Goal: Task Accomplishment & Management: Use online tool/utility

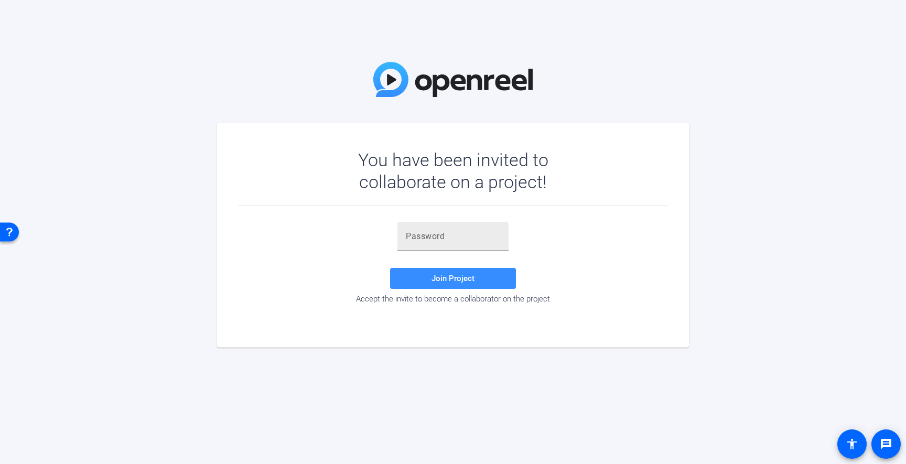
click at [435, 237] on input "text" at bounding box center [453, 236] width 94 height 13
paste input "BX5mO!"
type input "BX5mO!"
click at [447, 274] on span "Join Project" at bounding box center [453, 278] width 43 height 9
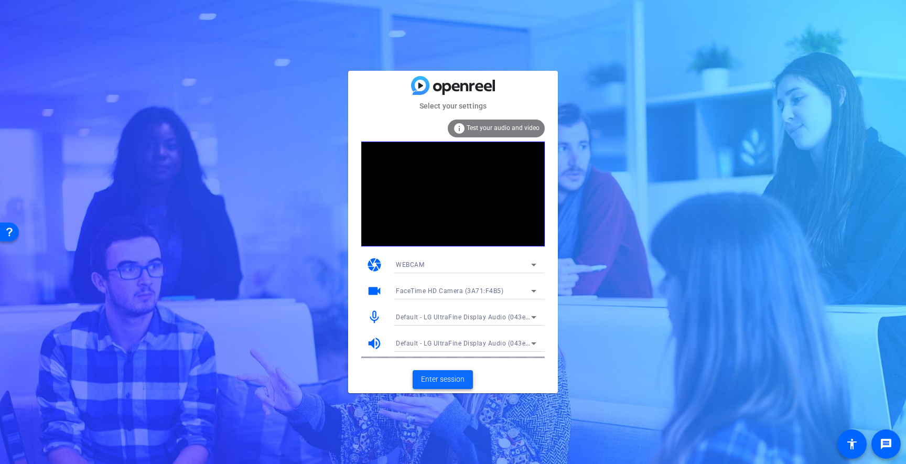
click at [448, 380] on span "Enter session" at bounding box center [443, 379] width 44 height 11
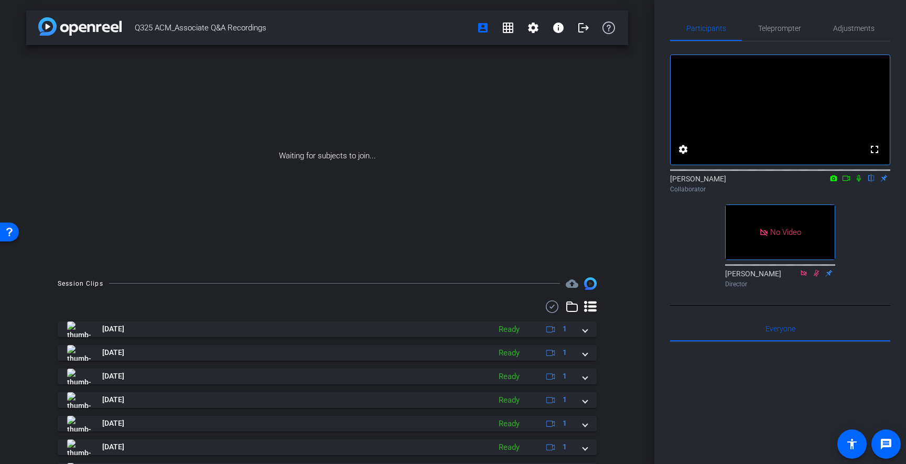
click at [859, 182] on icon at bounding box center [859, 178] width 4 height 7
click at [846, 182] on icon at bounding box center [846, 178] width 8 height 7
click at [783, 28] on span "Teleprompter" at bounding box center [779, 28] width 43 height 7
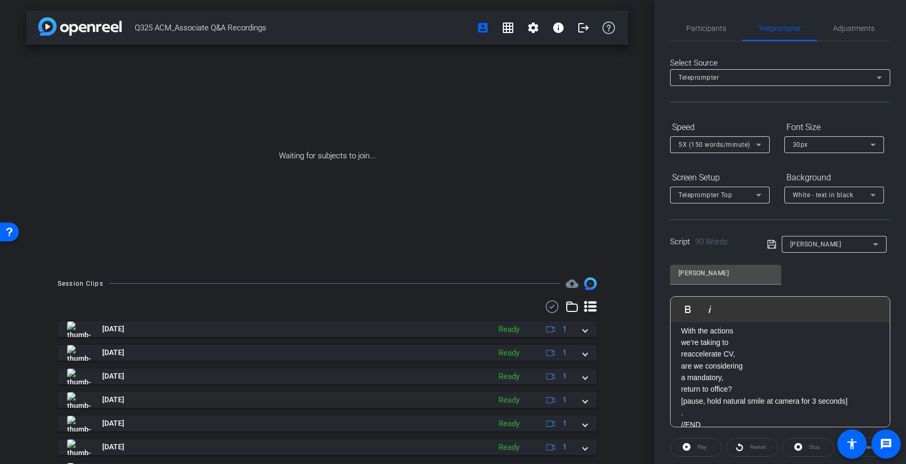
scroll to position [233, 0]
click at [818, 388] on p "[pause, hold natural smile at camera for 3 seconds]" at bounding box center [780, 387] width 198 height 12
click at [828, 266] on div "[PERSON_NAME] Play Play from this location Play Selected Play and display the s…" at bounding box center [780, 342] width 220 height 170
click at [712, 26] on span "Participants" at bounding box center [706, 28] width 40 height 7
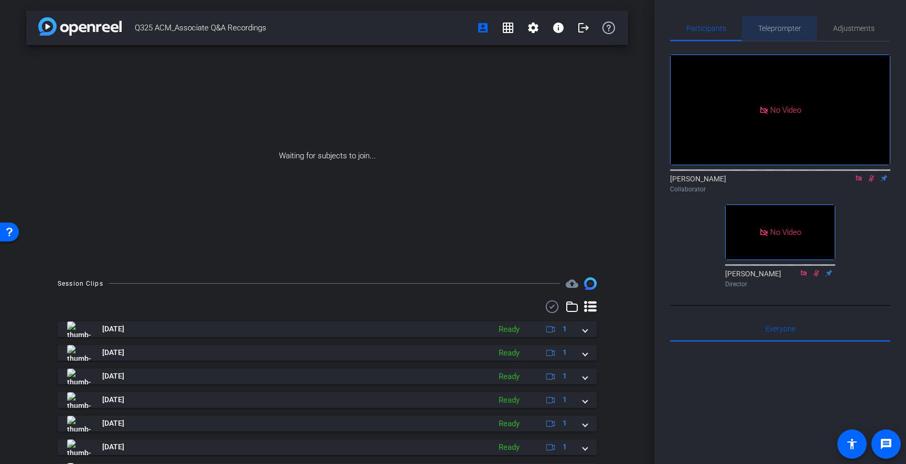
click at [771, 25] on span "Teleprompter" at bounding box center [779, 28] width 43 height 7
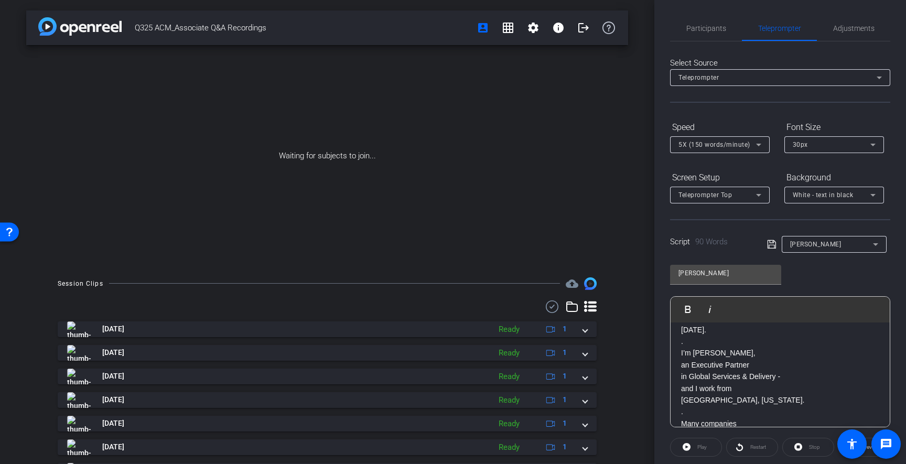
scroll to position [45, 0]
click at [683, 399] on p "[GEOGRAPHIC_DATA], [US_STATE]." at bounding box center [780, 399] width 198 height 12
click at [822, 356] on p "I’m [PERSON_NAME]," at bounding box center [780, 352] width 198 height 12
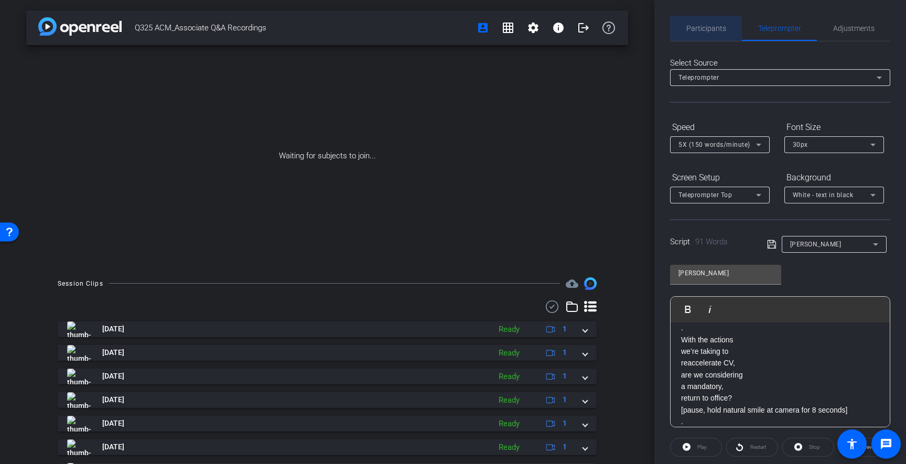
click at [703, 30] on span "Participants" at bounding box center [706, 28] width 40 height 7
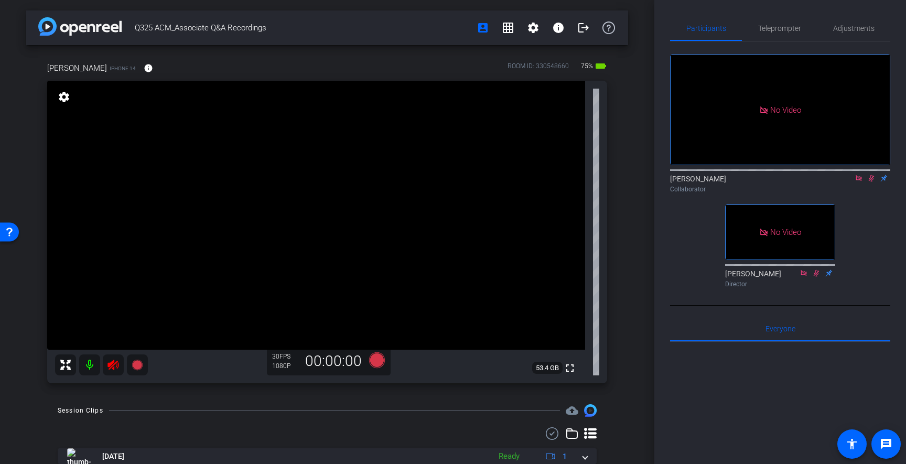
click at [90, 366] on mat-icon at bounding box center [89, 365] width 21 height 21
click at [844, 28] on span "Adjustments" at bounding box center [853, 28] width 41 height 7
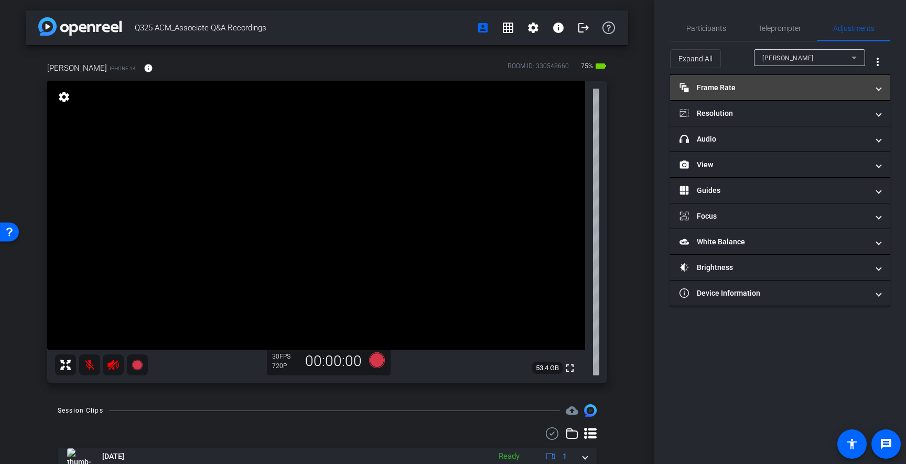
click at [741, 87] on mat-panel-title "Frame Rate Frame Rate" at bounding box center [774, 87] width 189 height 11
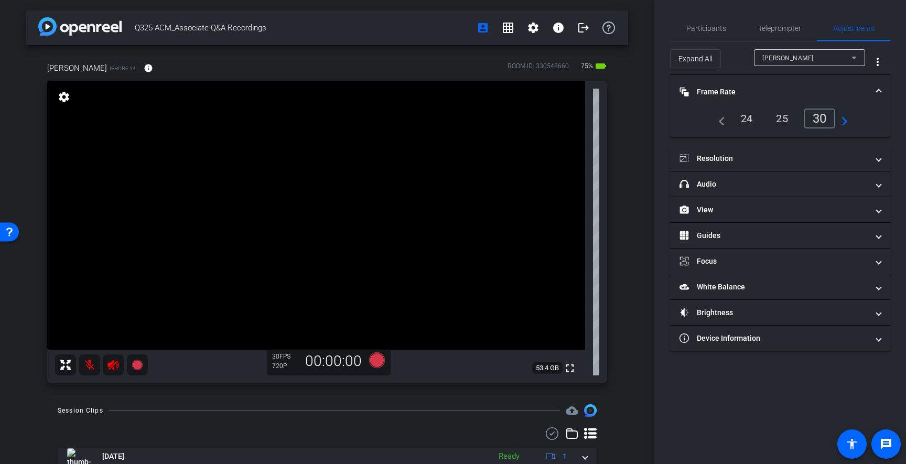
click at [744, 122] on div "24" at bounding box center [747, 119] width 28 height 18
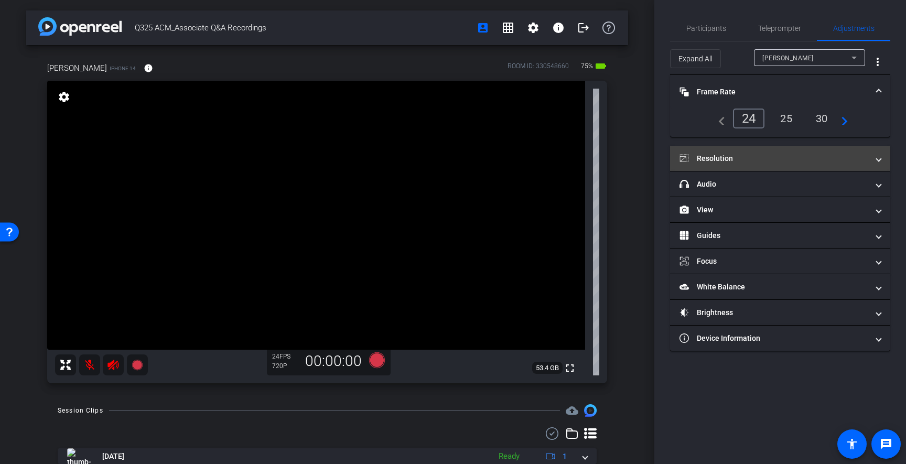
click at [751, 155] on mat-panel-title "Resolution" at bounding box center [774, 158] width 189 height 11
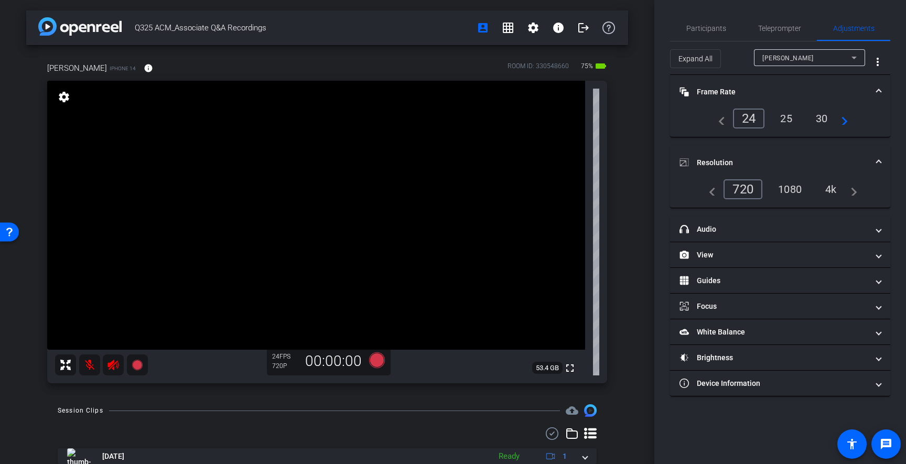
click at [830, 189] on div "4k" at bounding box center [831, 189] width 27 height 18
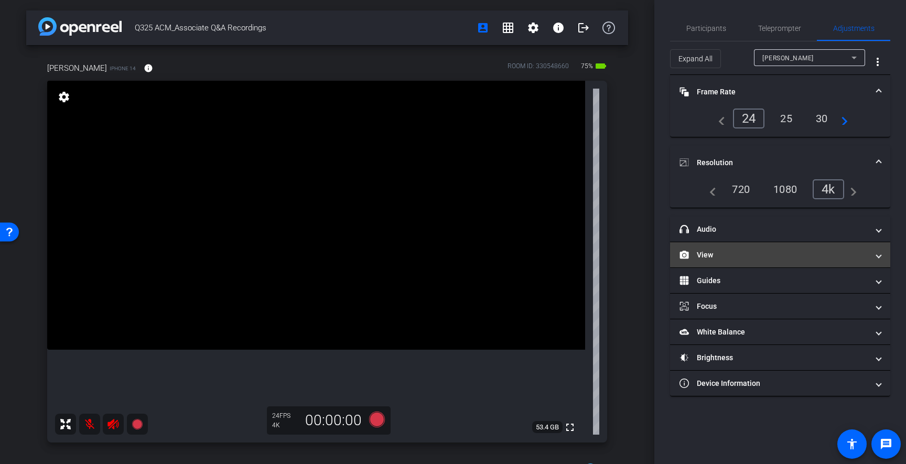
click at [709, 261] on mat-expansion-panel-header "View" at bounding box center [780, 254] width 220 height 25
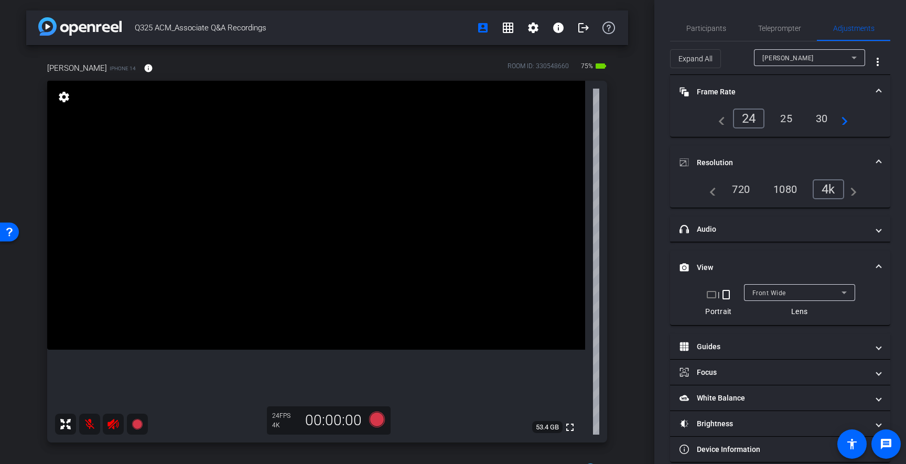
click at [728, 297] on mat-icon "crop_portrait" at bounding box center [726, 294] width 13 height 13
click at [777, 31] on span "Teleprompter" at bounding box center [779, 28] width 43 height 7
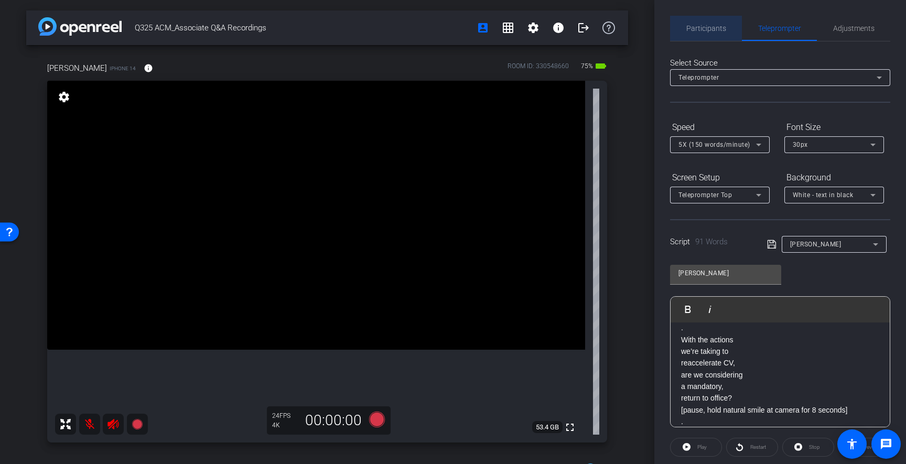
click at [715, 33] on span "Participants" at bounding box center [706, 28] width 40 height 25
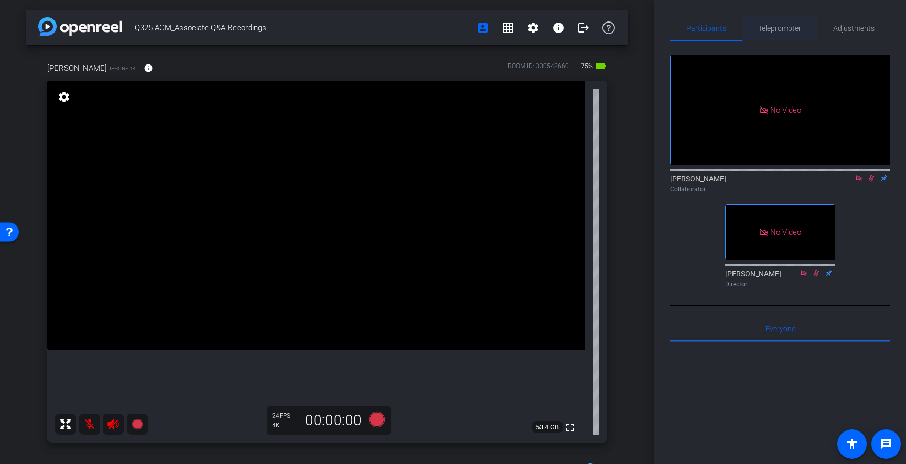
click at [779, 25] on span "Teleprompter" at bounding box center [779, 28] width 43 height 7
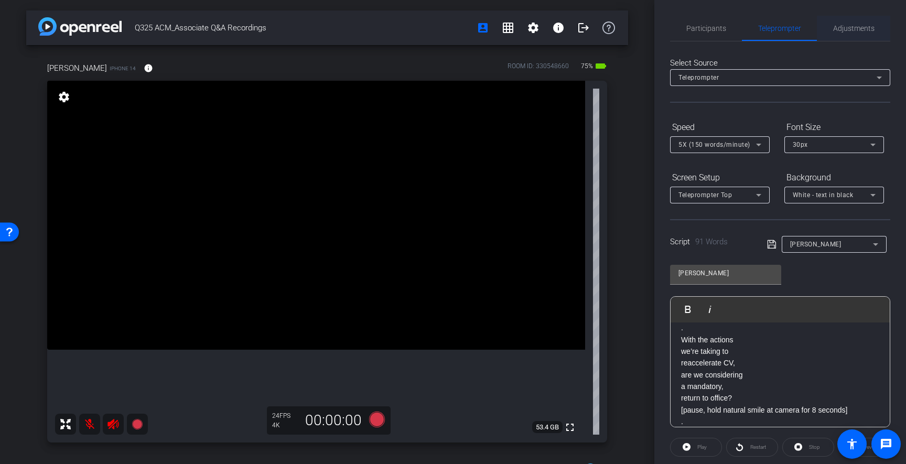
click at [855, 31] on span "Adjustments" at bounding box center [853, 28] width 41 height 7
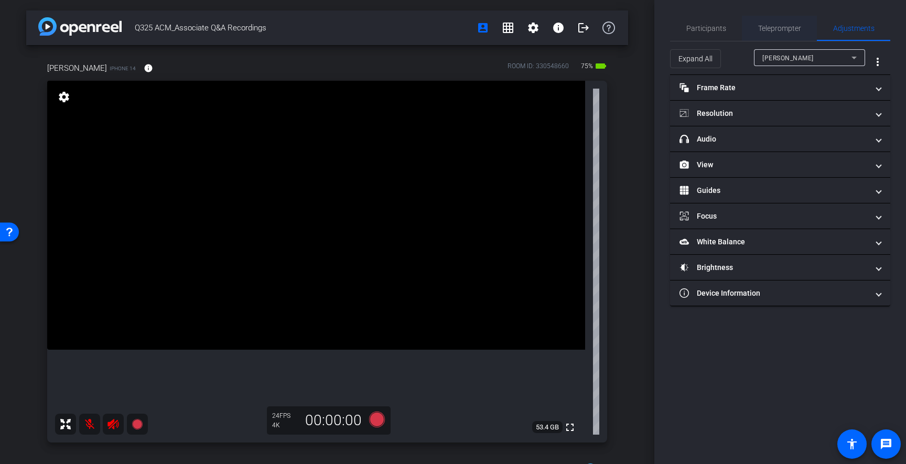
click at [778, 26] on span "Teleprompter" at bounding box center [779, 28] width 43 height 7
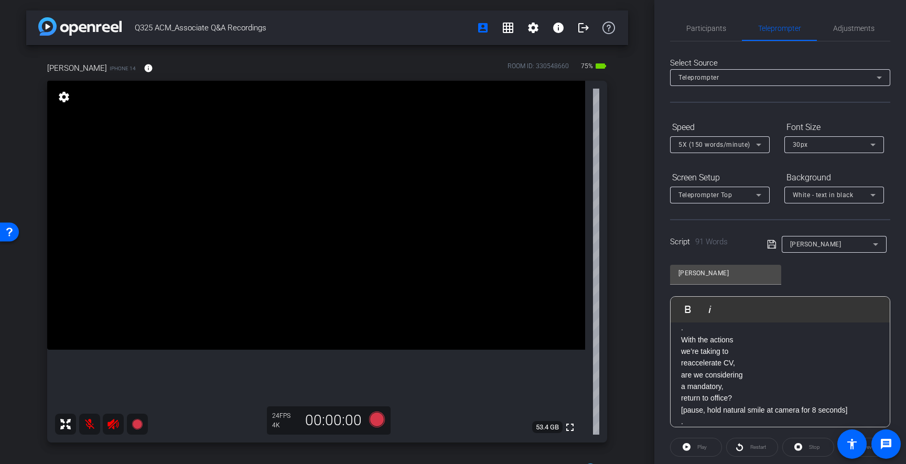
scroll to position [109, 0]
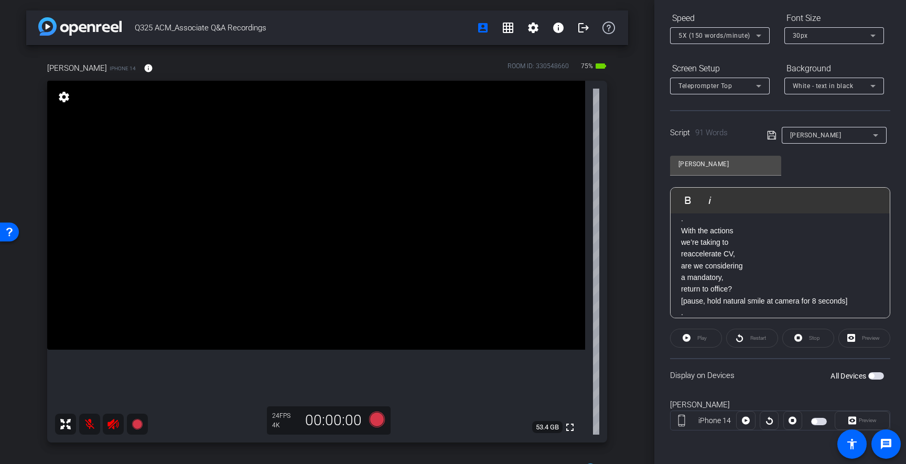
click at [875, 375] on span "button" at bounding box center [876, 375] width 16 height 7
click at [867, 420] on span "Preview" at bounding box center [868, 420] width 18 height 6
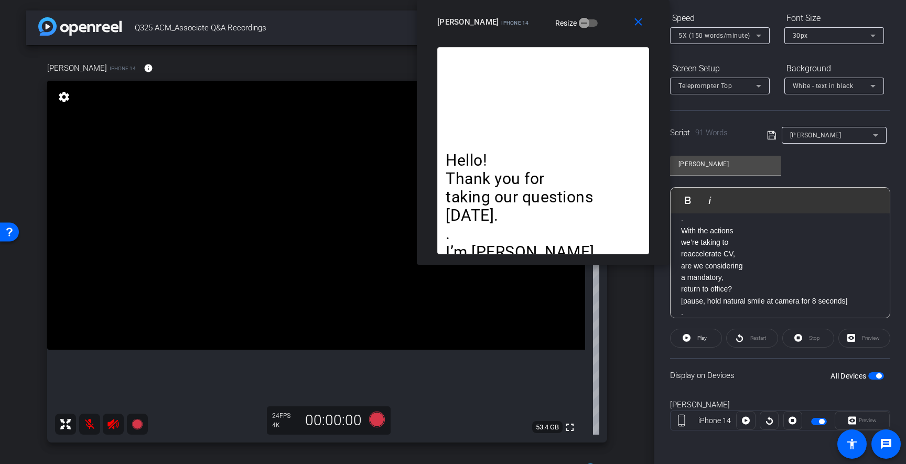
drag, startPoint x: 515, startPoint y: 119, endPoint x: 604, endPoint y: 11, distance: 140.1
click at [604, 11] on div "close [PERSON_NAME] iPhone 14 Resize" at bounding box center [543, 23] width 253 height 47
click at [88, 426] on mat-icon at bounding box center [89, 424] width 21 height 21
click at [110, 424] on icon at bounding box center [113, 424] width 11 height 10
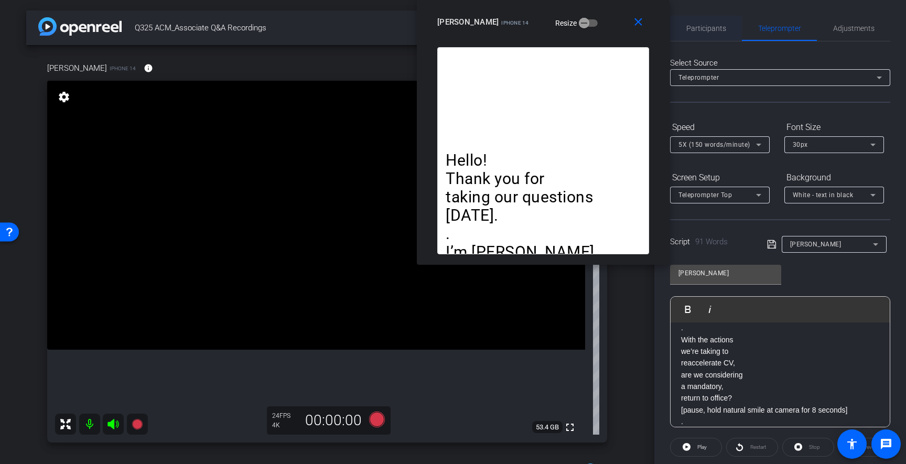
click at [721, 31] on span "Participants" at bounding box center [706, 28] width 40 height 7
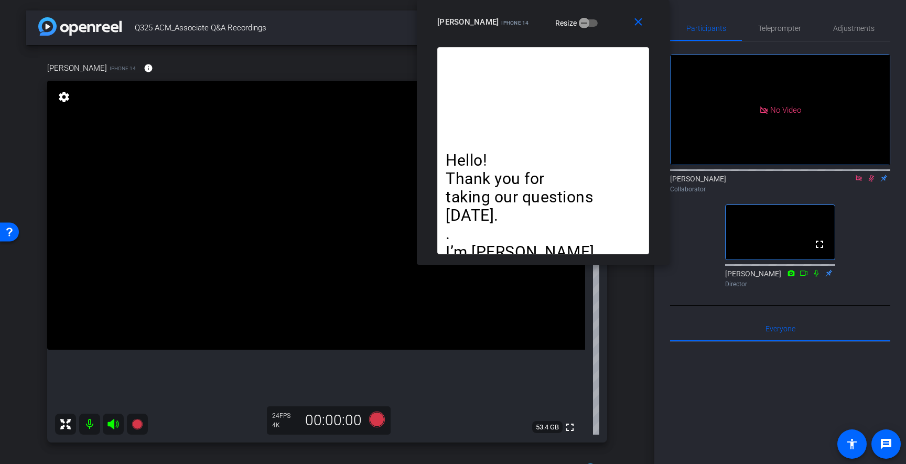
click at [872, 179] on icon at bounding box center [871, 178] width 8 height 7
click at [862, 180] on icon at bounding box center [859, 178] width 8 height 7
click at [833, 182] on icon at bounding box center [834, 178] width 8 height 7
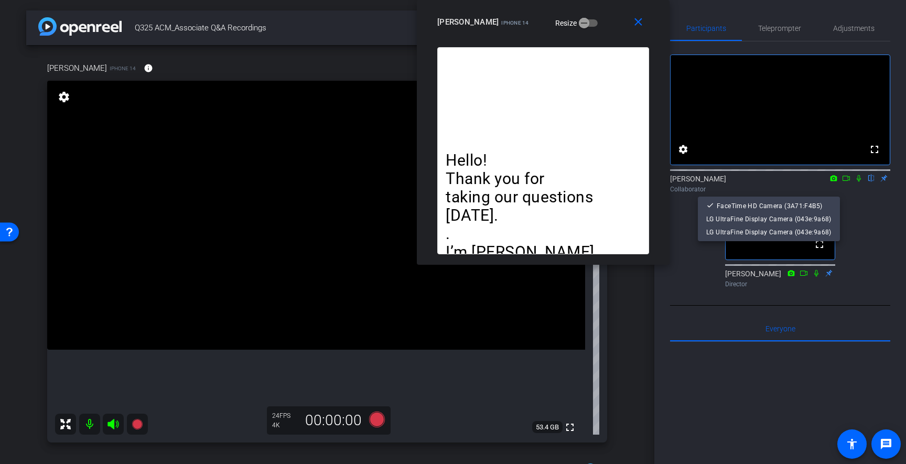
drag, startPoint x: 869, startPoint y: 220, endPoint x: 855, endPoint y: 203, distance: 21.6
click at [868, 220] on div at bounding box center [453, 232] width 906 height 464
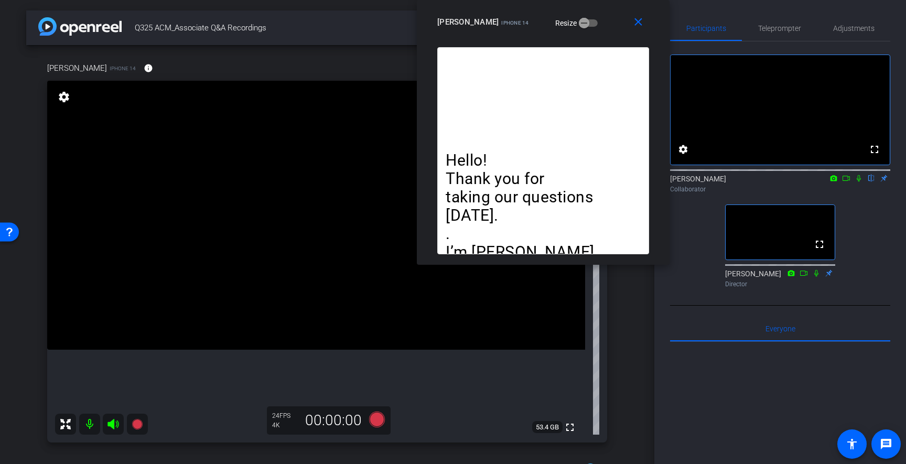
drag, startPoint x: 847, startPoint y: 191, endPoint x: 839, endPoint y: 214, distance: 24.7
click at [847, 182] on icon at bounding box center [846, 178] width 8 height 7
click at [782, 37] on span "Teleprompter" at bounding box center [779, 28] width 43 height 25
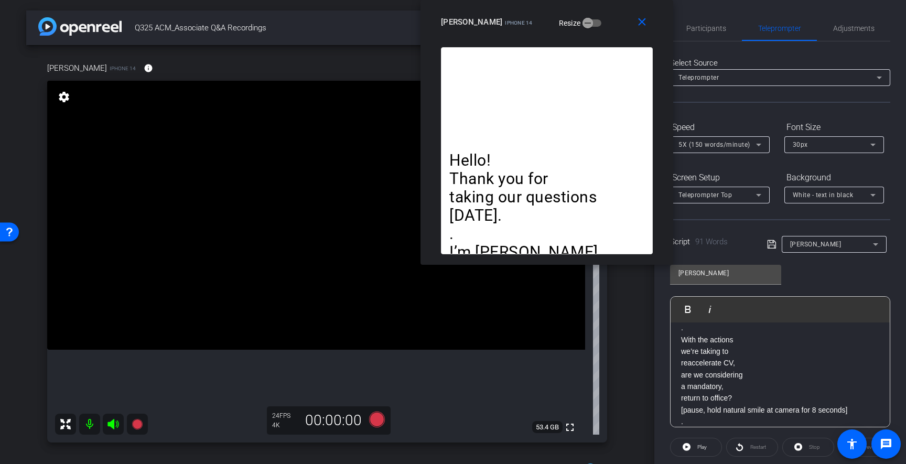
drag, startPoint x: 614, startPoint y: 24, endPoint x: 618, endPoint y: 8, distance: 15.8
click at [617, 8] on div "close [PERSON_NAME] iPhone 14 Resize" at bounding box center [547, 23] width 253 height 47
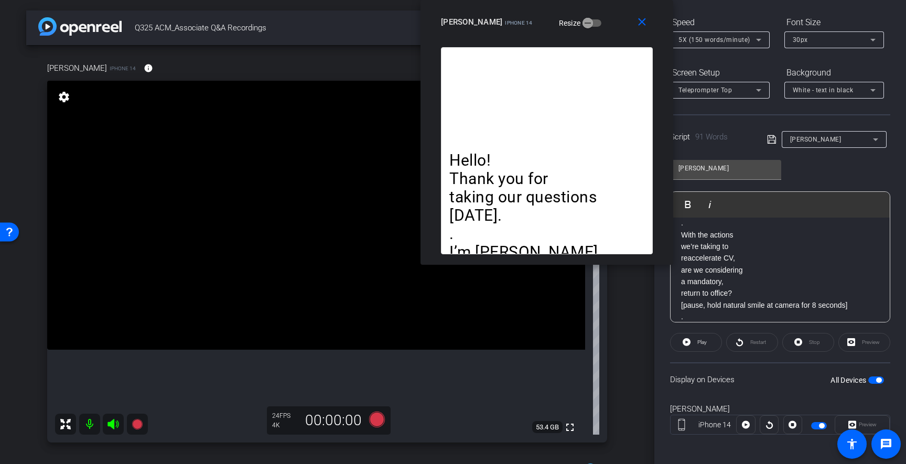
scroll to position [109, 0]
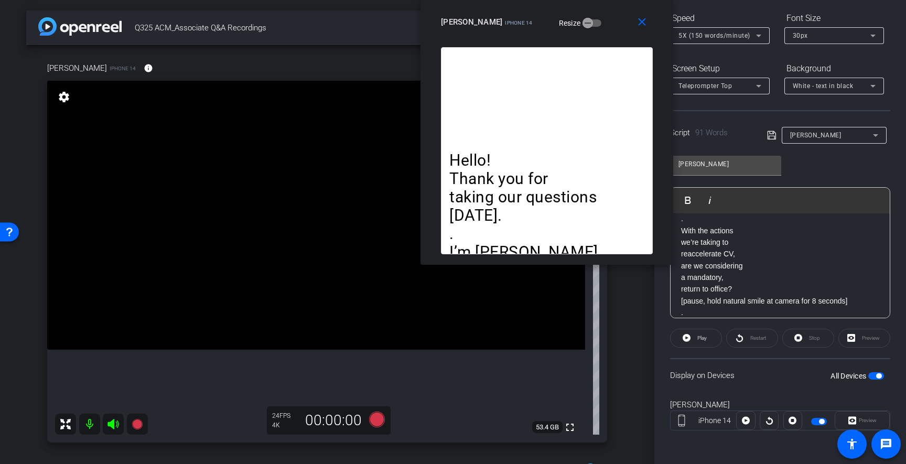
click at [873, 375] on span "button" at bounding box center [876, 375] width 16 height 7
click at [639, 24] on mat-icon "close" at bounding box center [642, 22] width 13 height 13
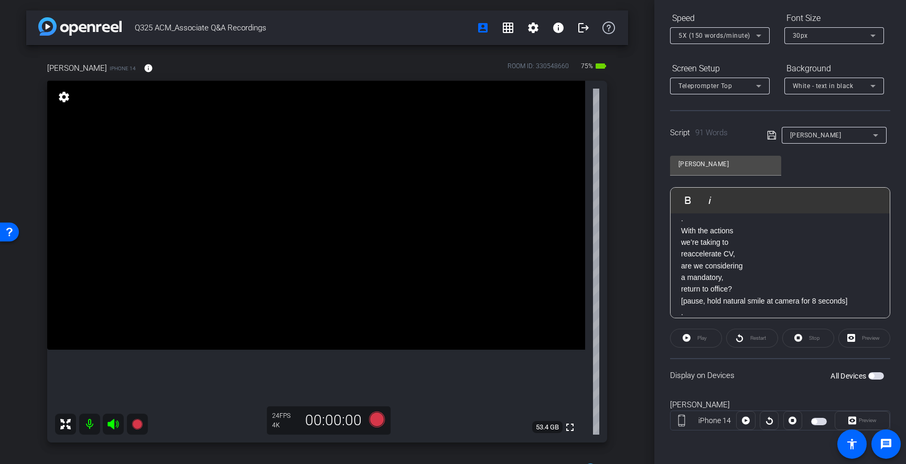
scroll to position [0, 0]
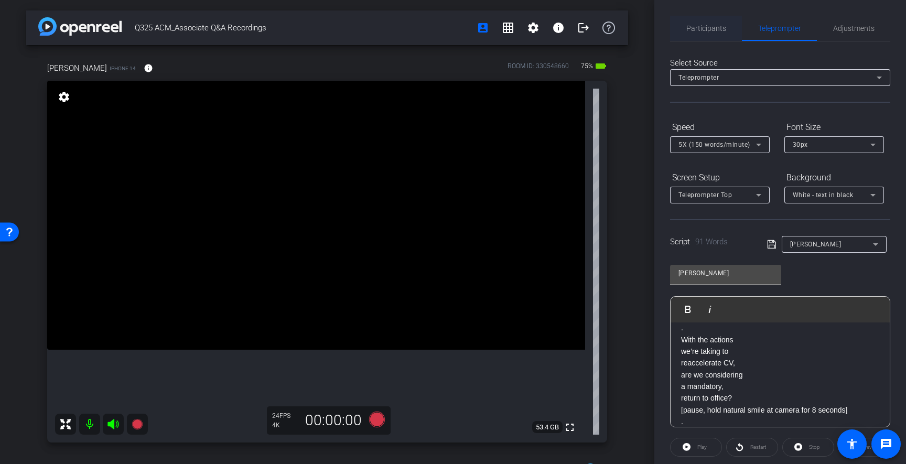
click at [716, 33] on span "Participants" at bounding box center [706, 28] width 40 height 25
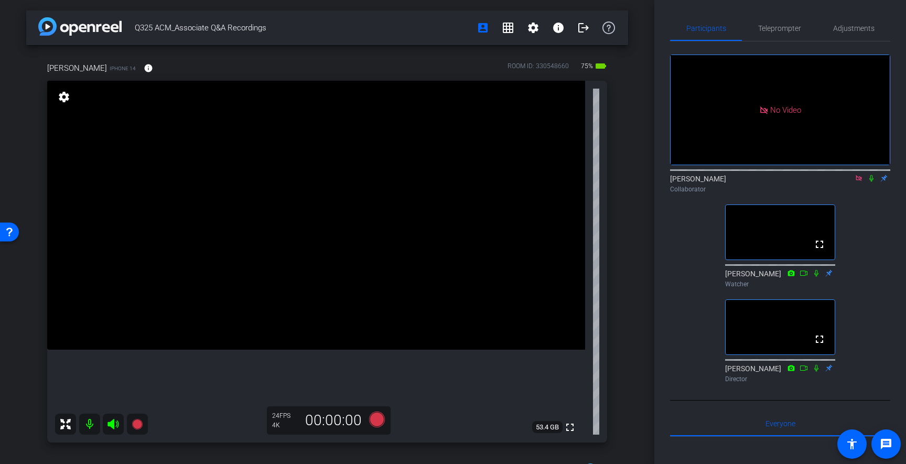
click at [861, 180] on icon at bounding box center [859, 178] width 8 height 7
click at [773, 27] on span "Teleprompter" at bounding box center [779, 28] width 43 height 7
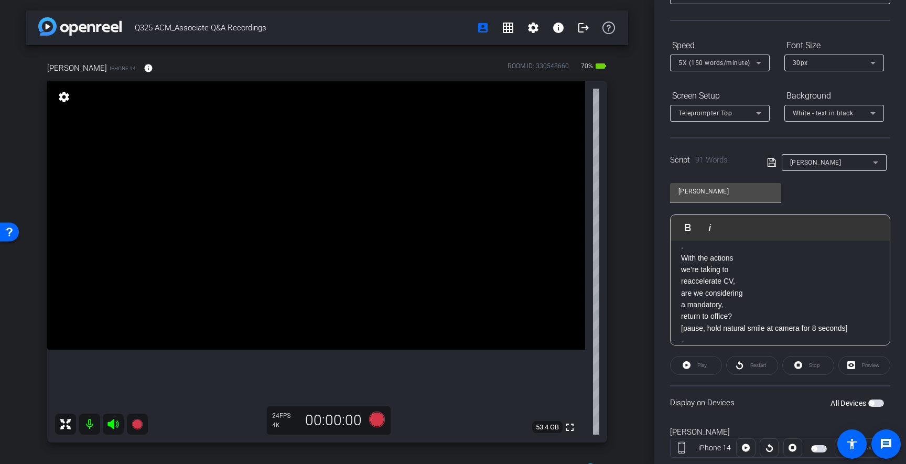
scroll to position [109, 0]
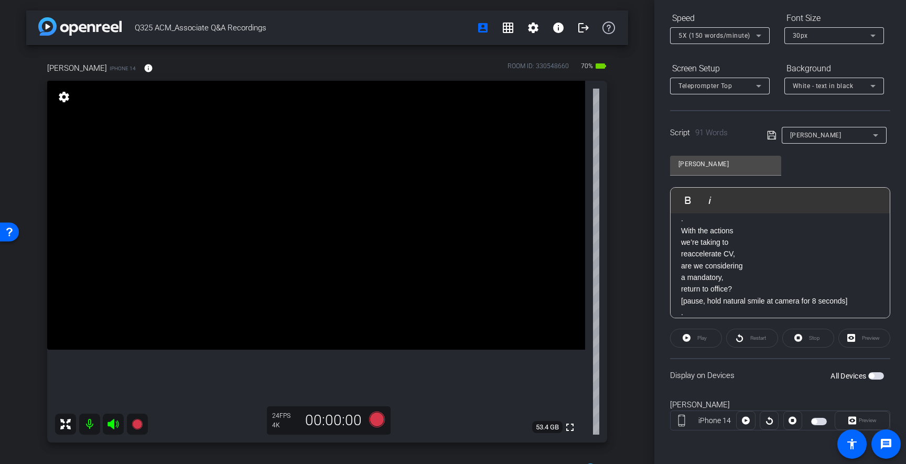
click at [873, 377] on span "button" at bounding box center [871, 375] width 5 height 5
click at [865, 420] on span "Preview" at bounding box center [868, 420] width 18 height 6
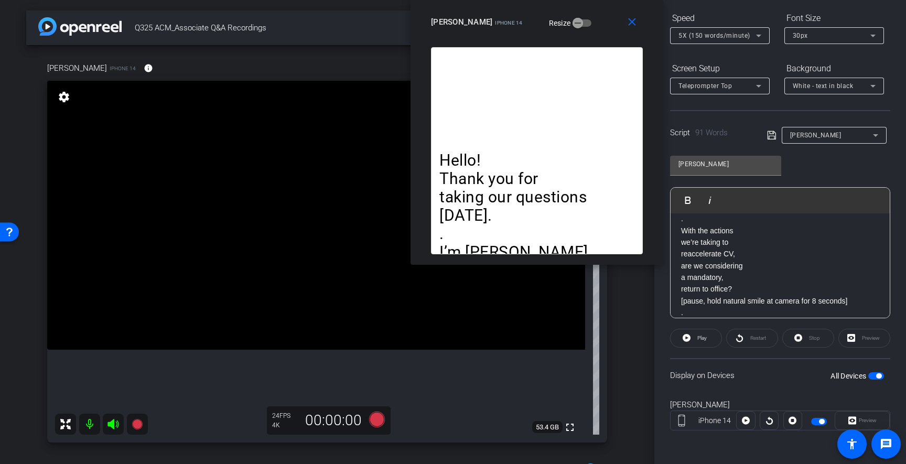
drag, startPoint x: 522, startPoint y: 125, endPoint x: 659, endPoint y: 18, distance: 173.0
click at [604, 0] on div "close [PERSON_NAME] iPhone 14 Resize" at bounding box center [537, 23] width 253 height 47
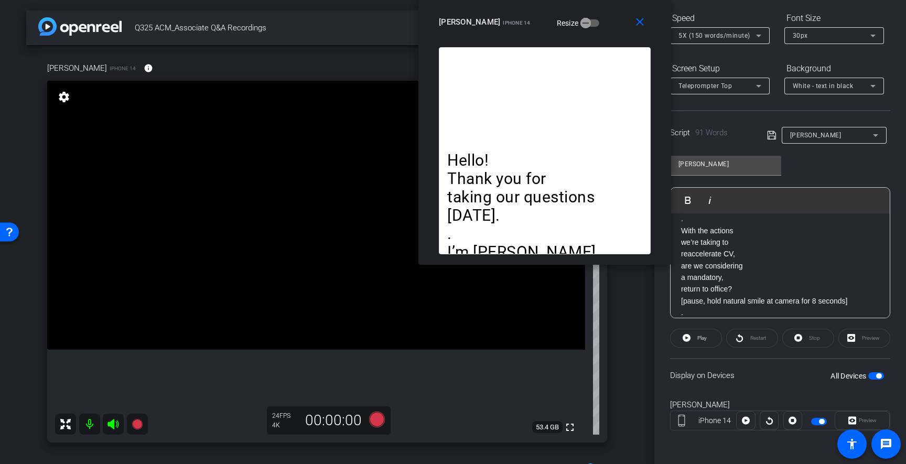
click at [603, 26] on div "[PERSON_NAME] iPhone 14 Resize" at bounding box center [549, 22] width 220 height 19
click at [688, 336] on icon at bounding box center [687, 338] width 8 height 8
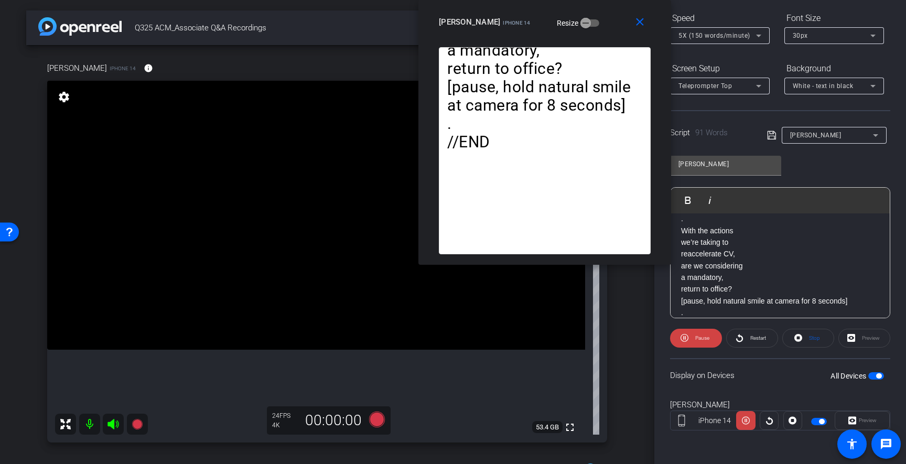
click at [711, 37] on span "5X (150 words/minute)" at bounding box center [715, 35] width 72 height 7
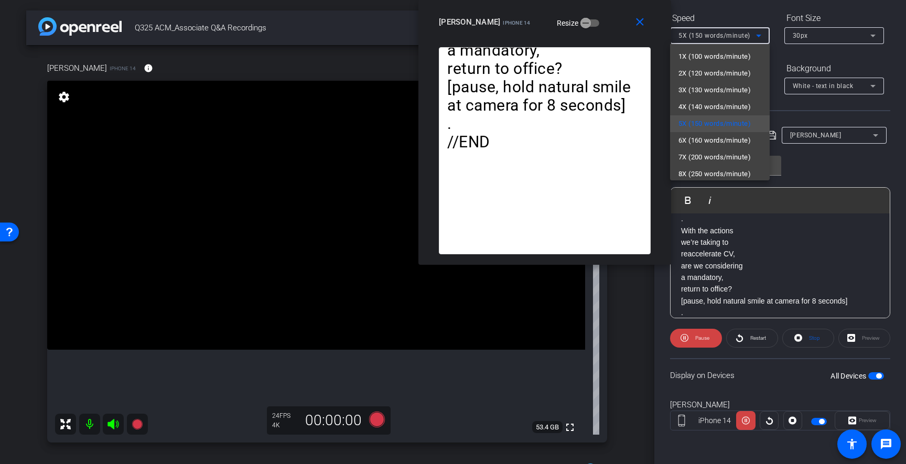
click at [710, 138] on span "6X (160 words/minute)" at bounding box center [715, 140] width 72 height 13
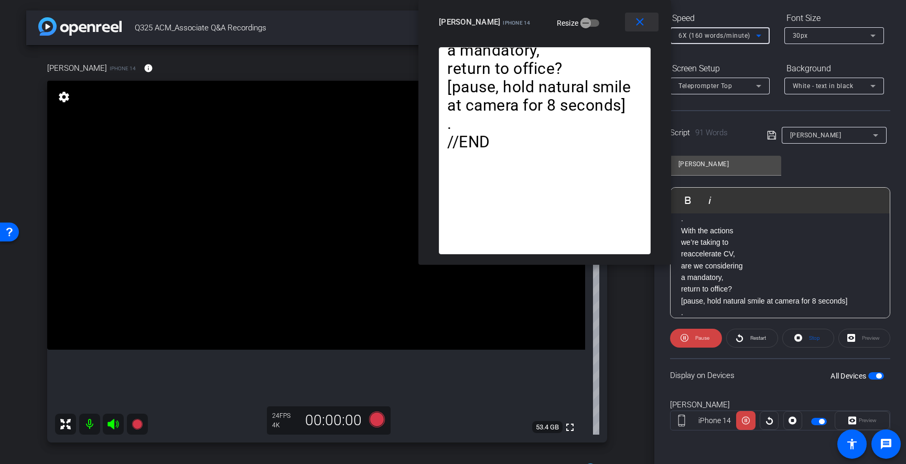
click at [642, 25] on mat-icon "close" at bounding box center [639, 22] width 13 height 13
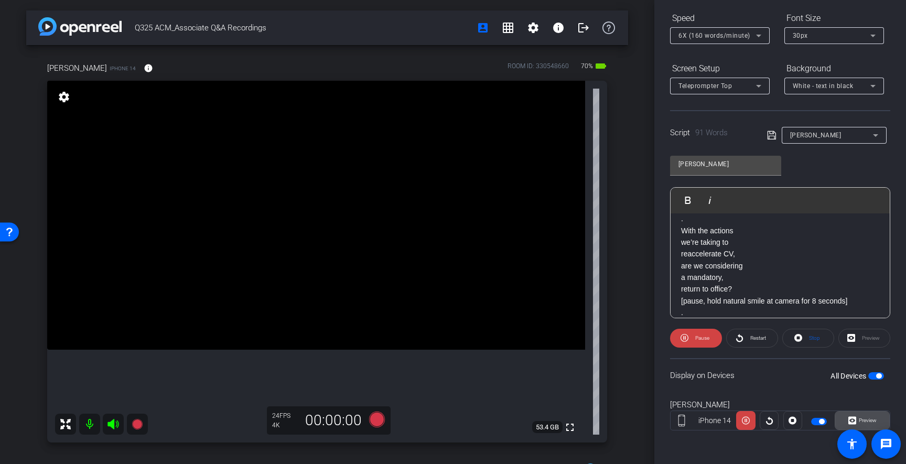
click at [873, 422] on span "Preview" at bounding box center [868, 420] width 18 height 6
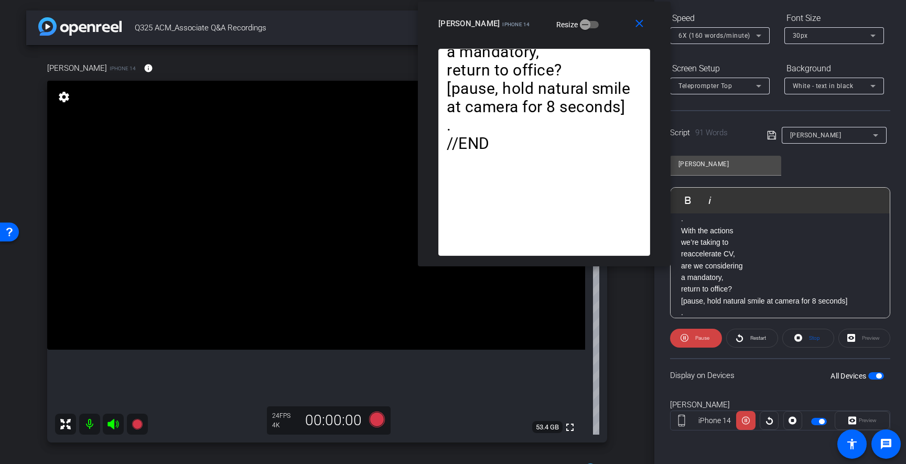
drag, startPoint x: 513, startPoint y: 121, endPoint x: 604, endPoint y: 23, distance: 132.9
click at [604, 23] on div "[PERSON_NAME] iPhone 14 Resize" at bounding box center [548, 23] width 220 height 19
click at [640, 26] on mat-icon "close" at bounding box center [639, 23] width 13 height 13
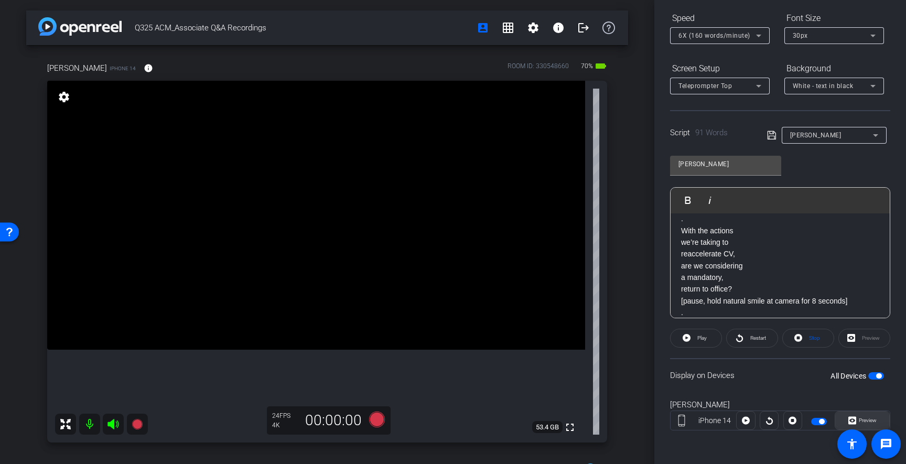
click at [874, 426] on span "Preview" at bounding box center [866, 420] width 20 height 15
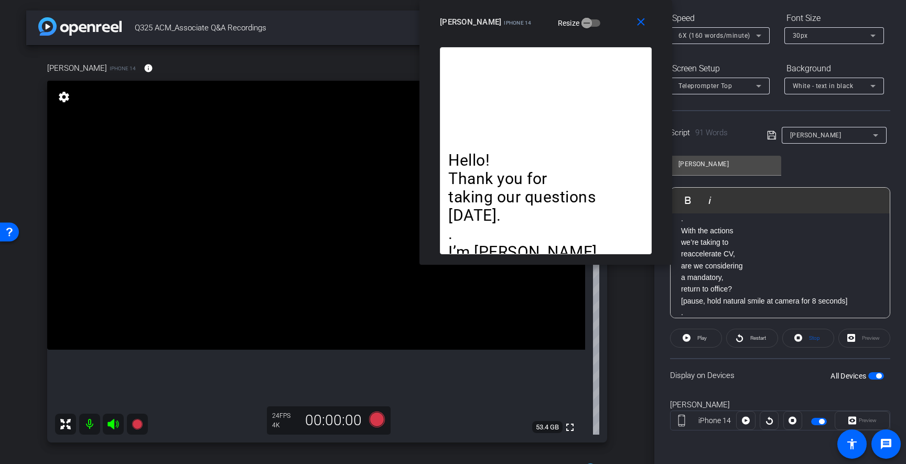
drag, startPoint x: 513, startPoint y: 134, endPoint x: 604, endPoint y: 27, distance: 139.9
click at [604, 27] on div "close [PERSON_NAME] iPhone 14 Resize" at bounding box center [546, 23] width 253 height 47
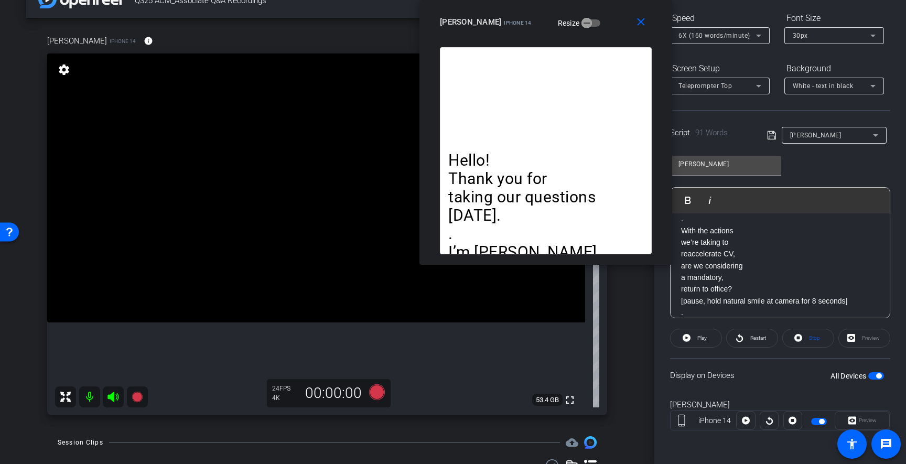
scroll to position [31, 0]
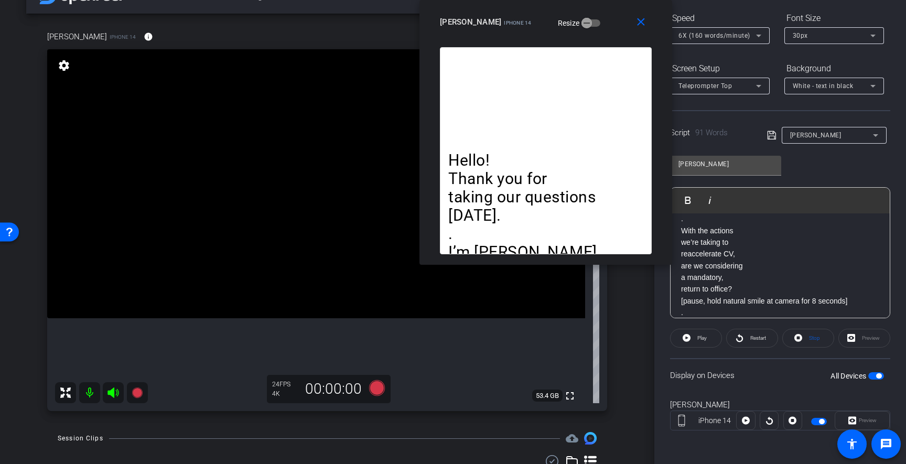
click at [876, 373] on span "button" at bounding box center [876, 375] width 16 height 7
click at [877, 376] on span "button" at bounding box center [876, 375] width 16 height 7
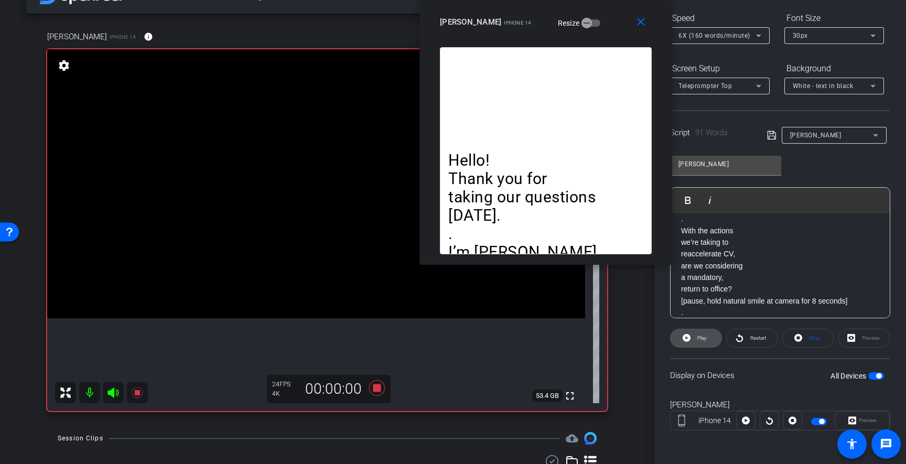
click at [687, 337] on icon at bounding box center [687, 338] width 8 height 8
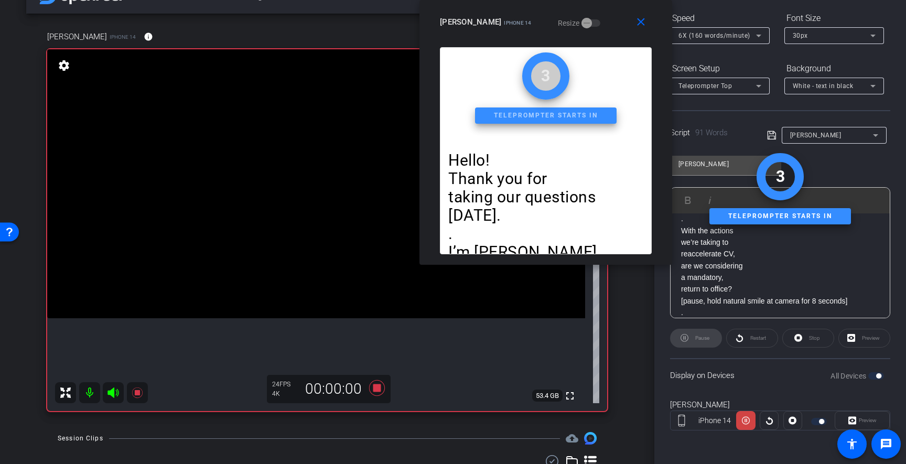
click at [687, 337] on div "Pause" at bounding box center [696, 338] width 52 height 19
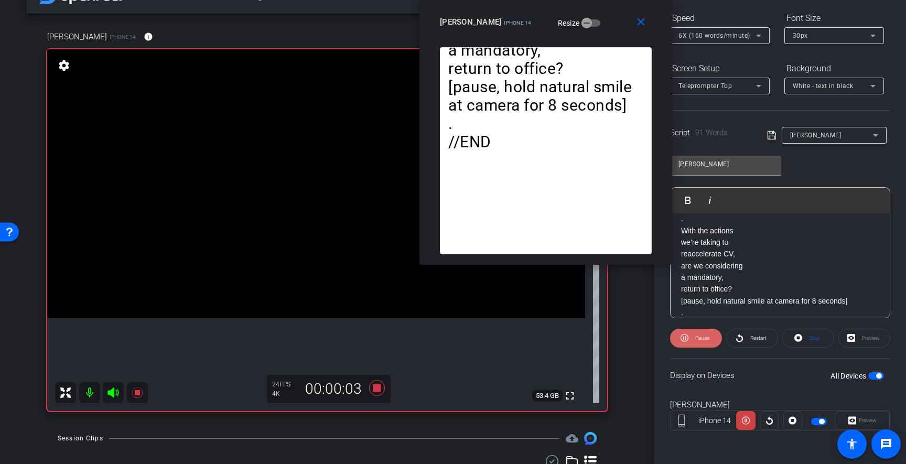
click at [686, 339] on icon at bounding box center [685, 337] width 8 height 13
click at [752, 337] on span "Restart" at bounding box center [758, 338] width 16 height 6
click at [734, 39] on span "6X (160 words/minute)" at bounding box center [715, 35] width 72 height 7
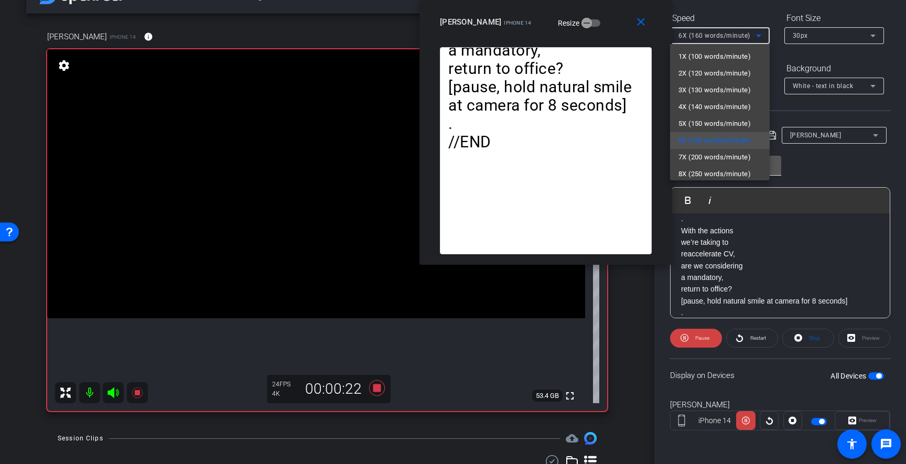
click at [704, 156] on span "7X (200 words/minute)" at bounding box center [715, 157] width 72 height 13
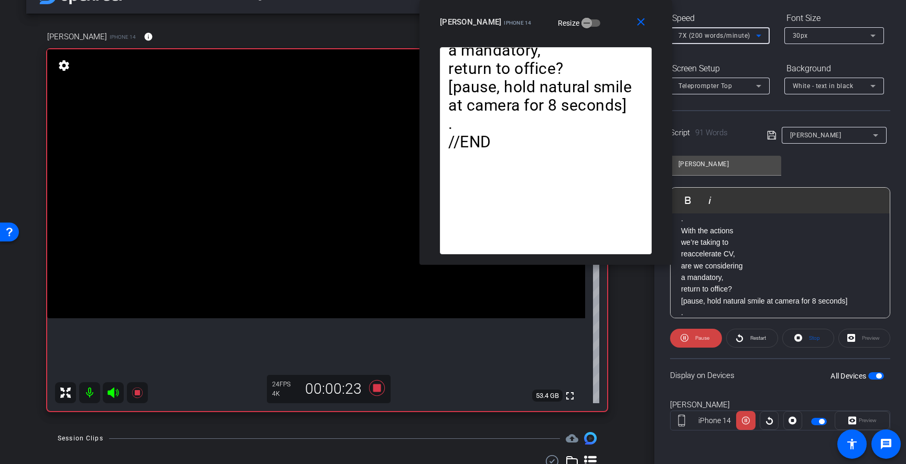
drag, startPoint x: 639, startPoint y: 25, endPoint x: 659, endPoint y: 104, distance: 81.7
click at [639, 25] on mat-icon "close" at bounding box center [641, 22] width 13 height 13
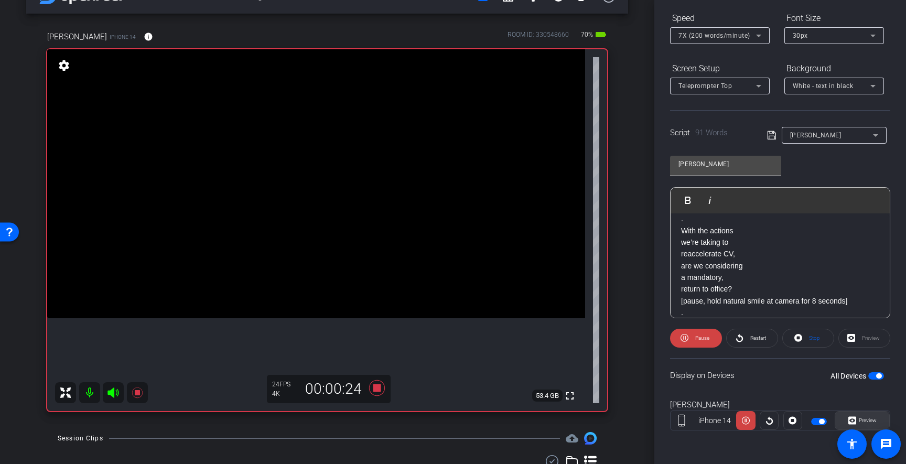
click at [862, 417] on span "Preview" at bounding box center [866, 420] width 20 height 15
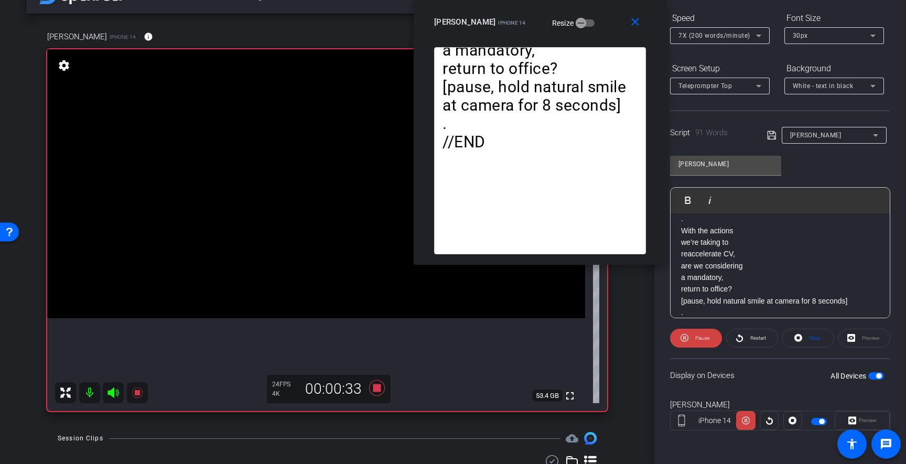
drag, startPoint x: 563, startPoint y: 66, endPoint x: 595, endPoint y: 5, distance: 69.0
click at [597, 1] on div "close [PERSON_NAME] iPhone 14 Resize" at bounding box center [540, 23] width 253 height 47
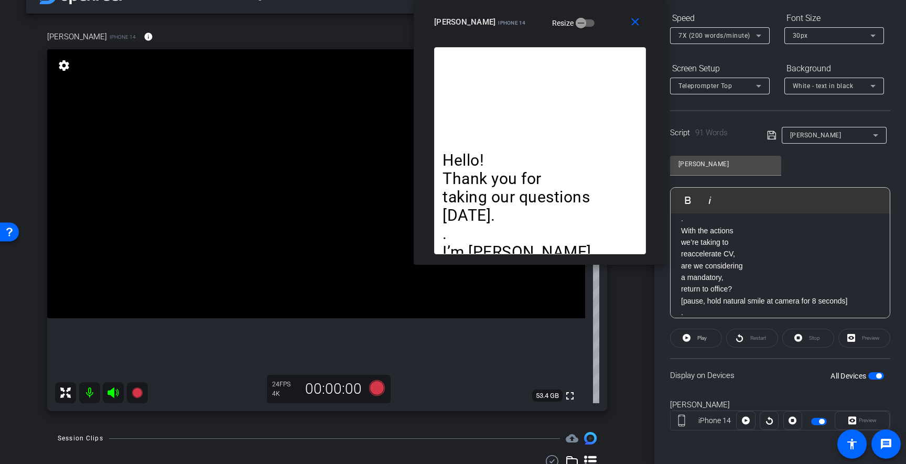
click at [876, 375] on span "button" at bounding box center [878, 375] width 5 height 5
click at [878, 377] on span "button" at bounding box center [876, 375] width 16 height 7
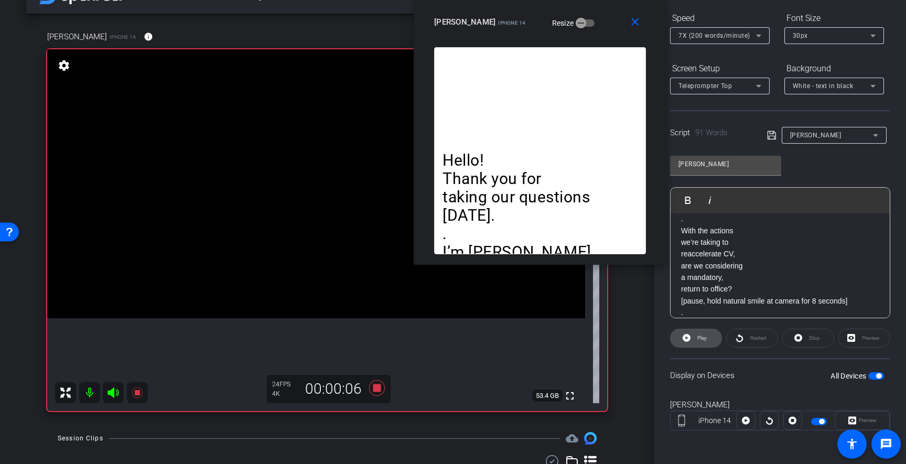
click at [687, 338] on icon at bounding box center [687, 337] width 8 height 13
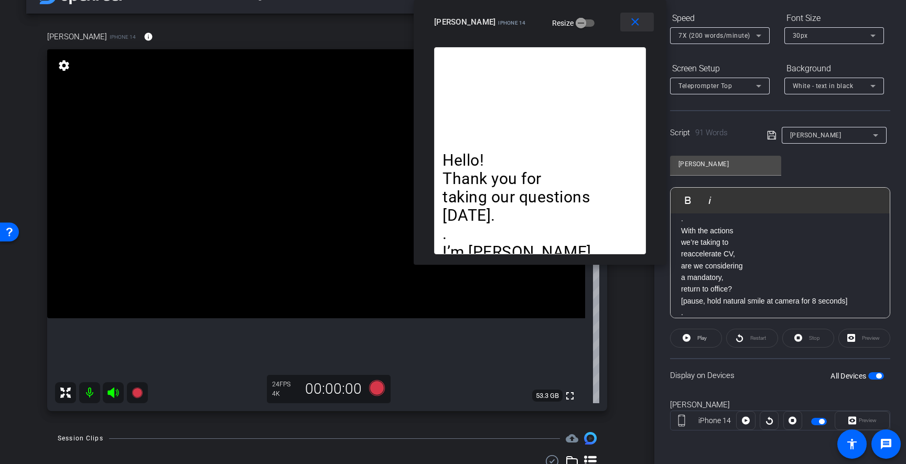
click at [636, 21] on mat-icon "close" at bounding box center [635, 22] width 13 height 13
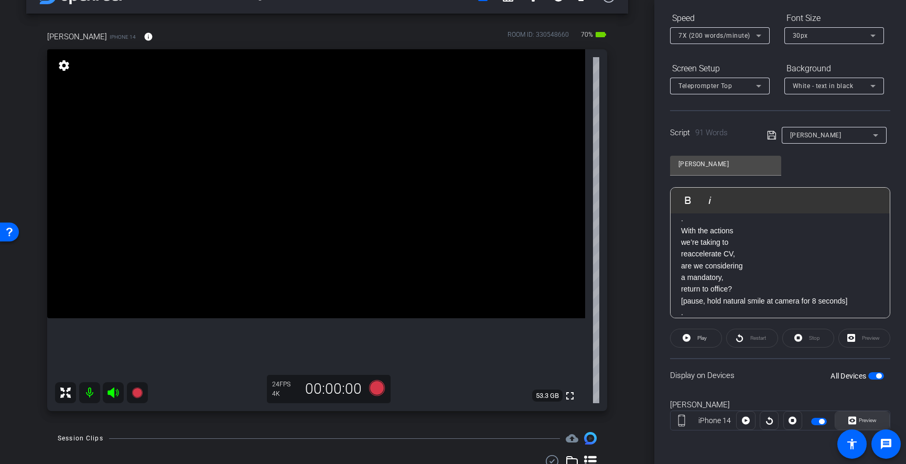
click at [871, 425] on span "Preview" at bounding box center [866, 420] width 20 height 15
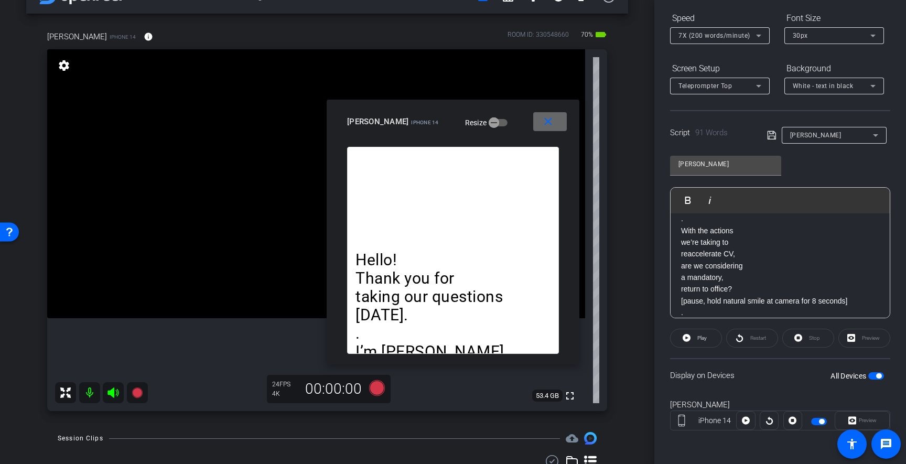
drag, startPoint x: 553, startPoint y: 125, endPoint x: 709, endPoint y: 280, distance: 219.9
click at [553, 125] on mat-icon "close" at bounding box center [548, 121] width 13 height 13
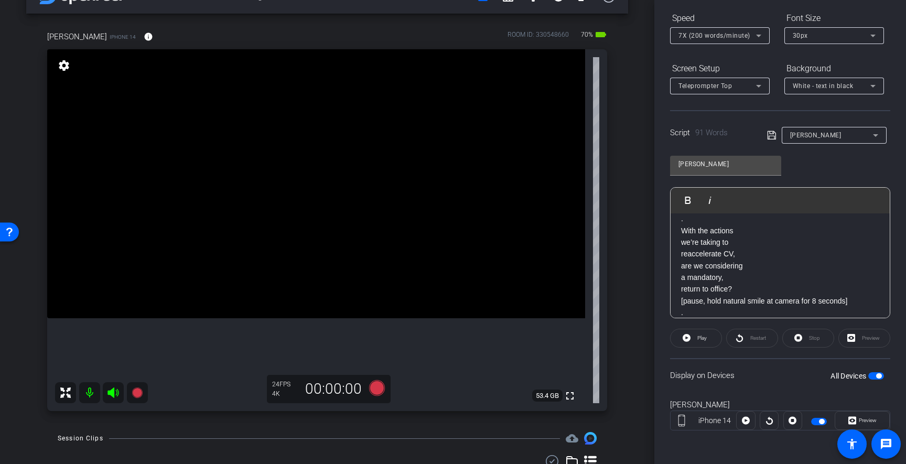
click at [871, 379] on span "button" at bounding box center [876, 375] width 16 height 7
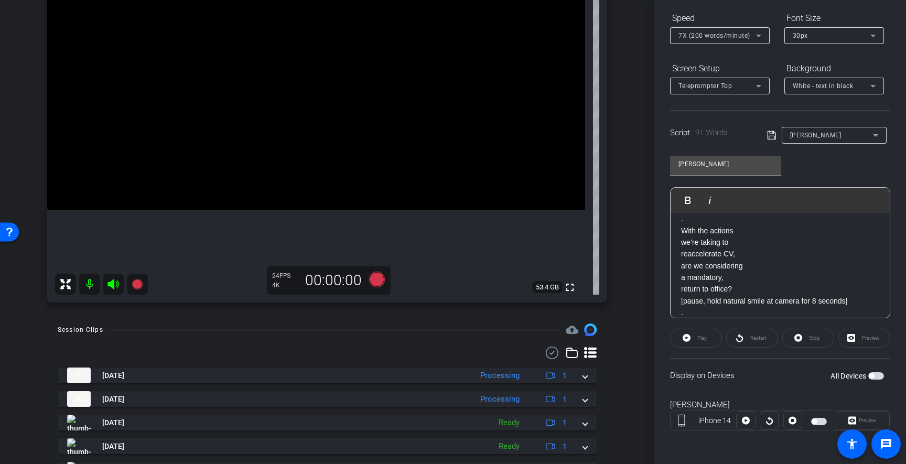
scroll to position [174, 0]
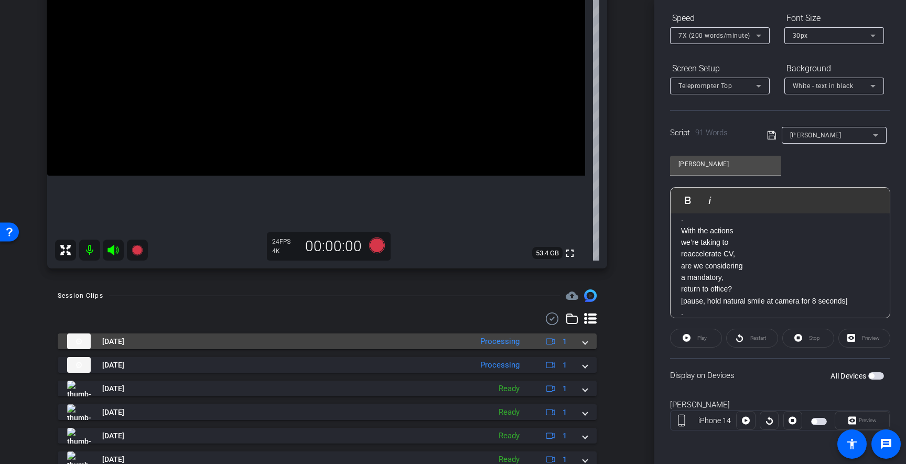
click at [590, 344] on mat-expansion-panel-header "[DATE] Processing 1" at bounding box center [327, 342] width 539 height 16
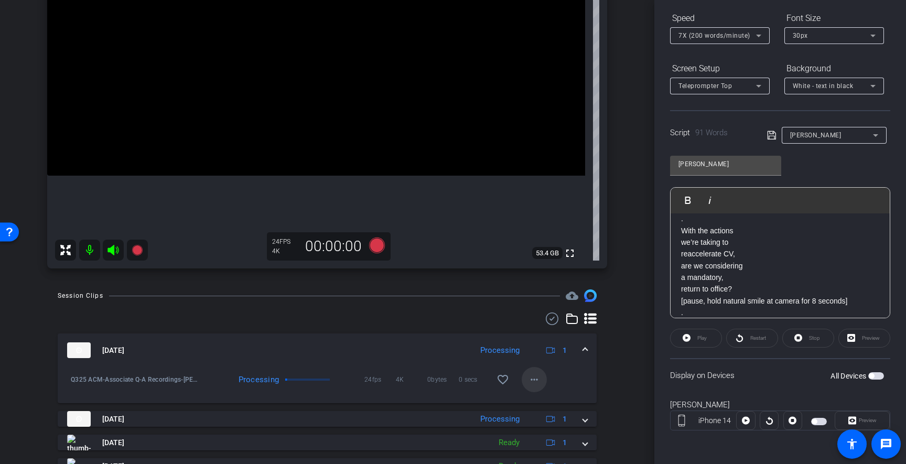
click at [536, 380] on mat-icon "more_horiz" at bounding box center [534, 379] width 13 height 13
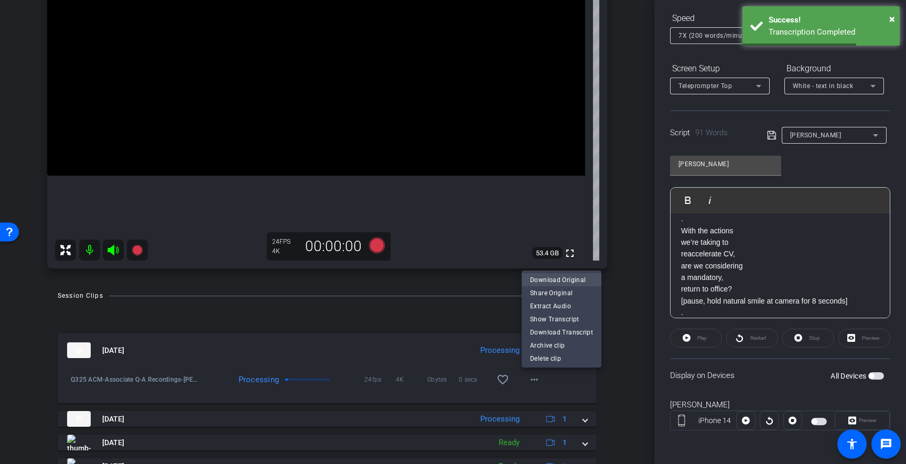
click at [563, 280] on span "Download Original" at bounding box center [561, 279] width 63 height 13
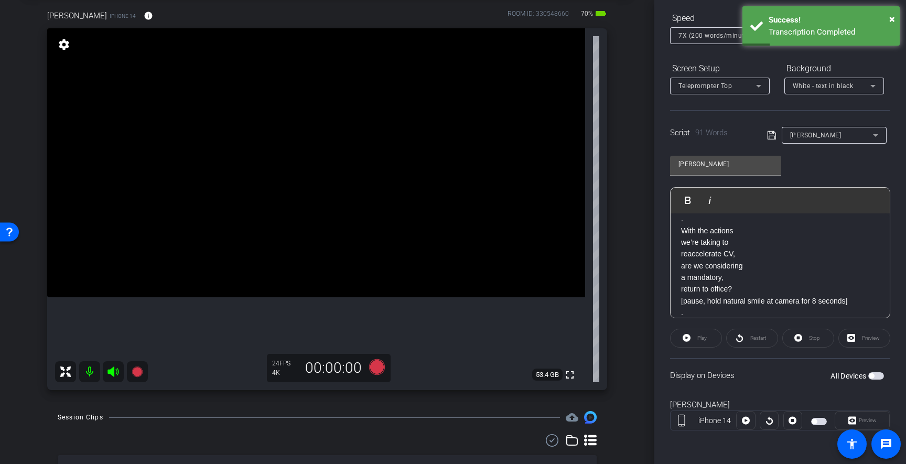
scroll to position [0, 0]
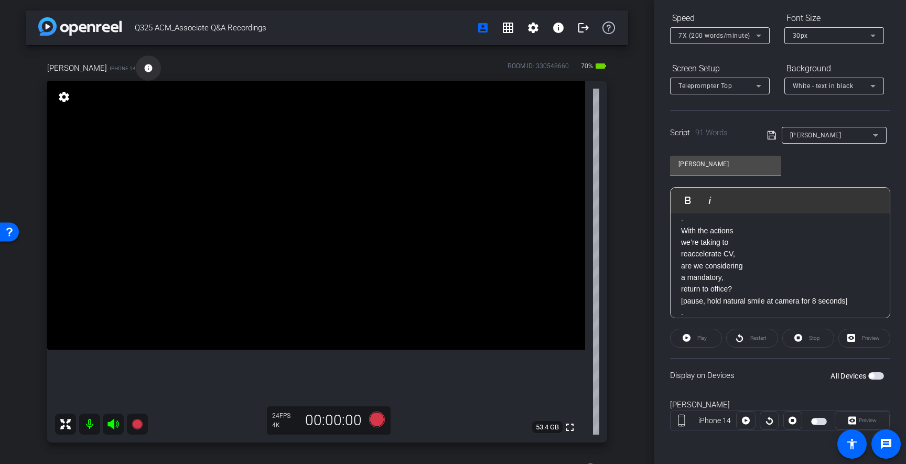
click at [144, 66] on mat-icon "info" at bounding box center [148, 67] width 9 height 9
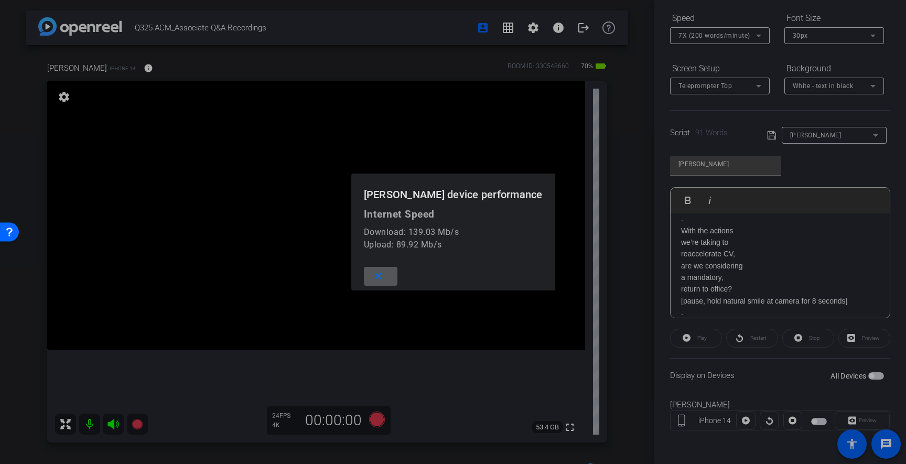
click at [385, 271] on mat-icon "close" at bounding box center [378, 276] width 13 height 13
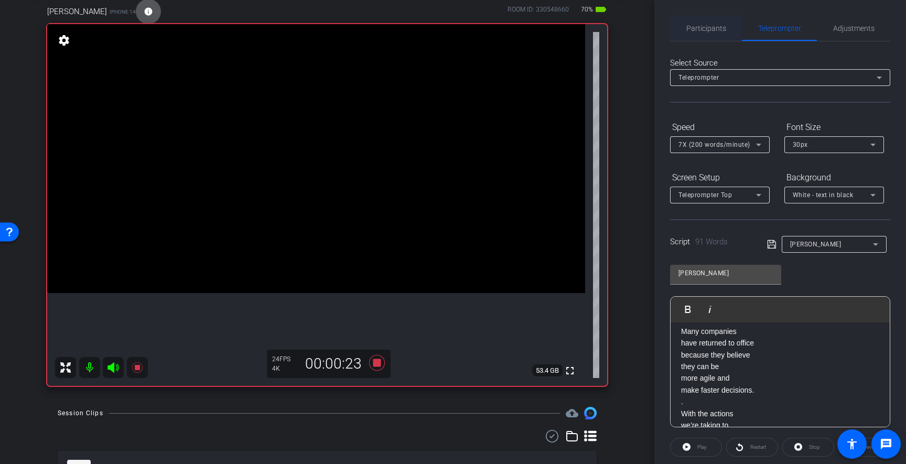
click at [707, 25] on span "Participants" at bounding box center [706, 28] width 40 height 7
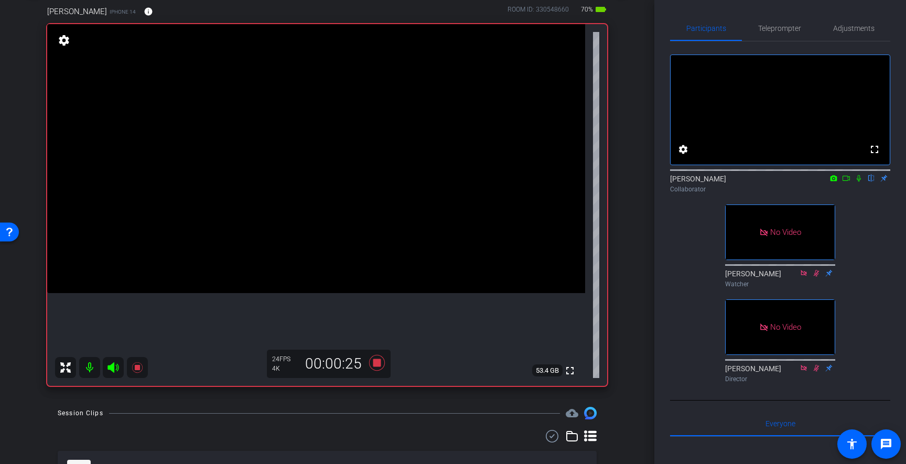
click at [860, 182] on icon at bounding box center [859, 178] width 4 height 7
click at [761, 34] on span "Teleprompter" at bounding box center [779, 28] width 43 height 25
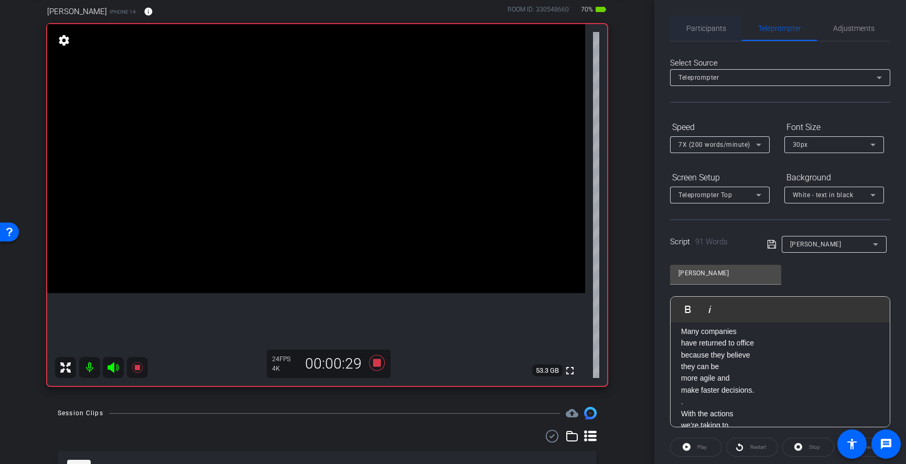
click at [709, 25] on span "Participants" at bounding box center [706, 28] width 40 height 7
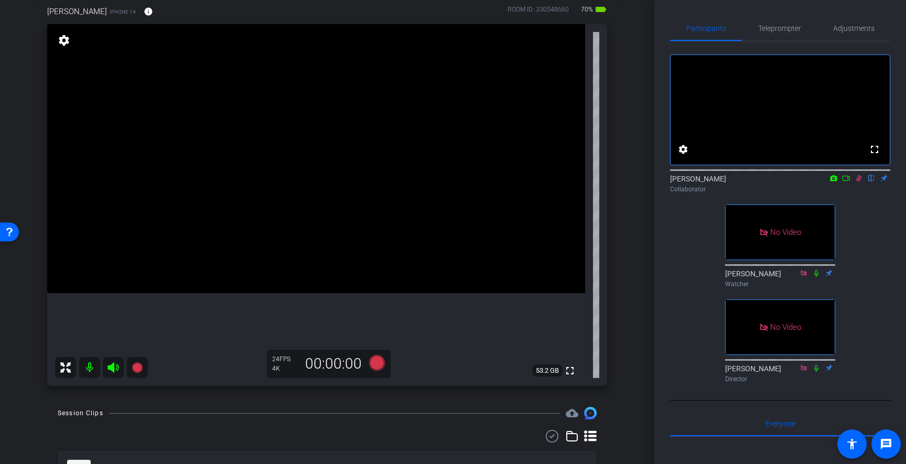
drag, startPoint x: 861, startPoint y: 192, endPoint x: 860, endPoint y: 198, distance: 5.5
click at [861, 182] on icon at bounding box center [859, 178] width 8 height 7
drag, startPoint x: 791, startPoint y: 26, endPoint x: 762, endPoint y: 67, distance: 50.2
click at [791, 26] on span "Teleprompter" at bounding box center [779, 28] width 43 height 7
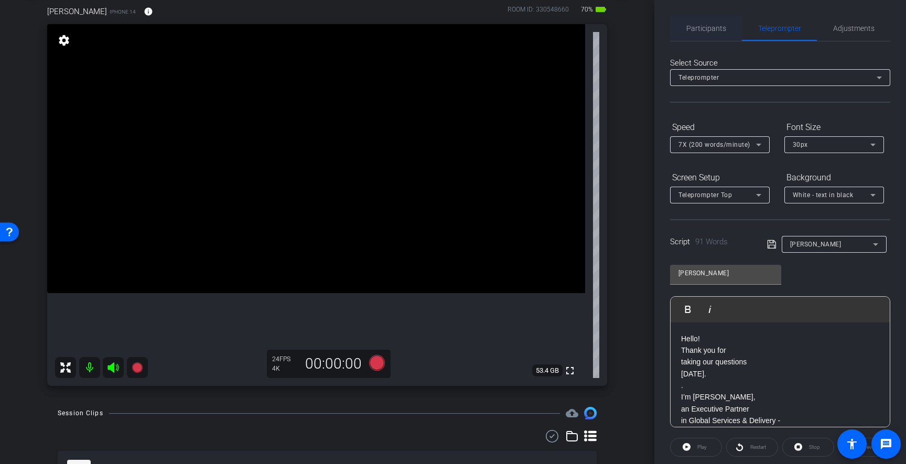
drag, startPoint x: 670, startPoint y: 31, endPoint x: 705, endPoint y: 30, distance: 35.7
click at [689, 31] on div "Participants" at bounding box center [706, 28] width 72 height 25
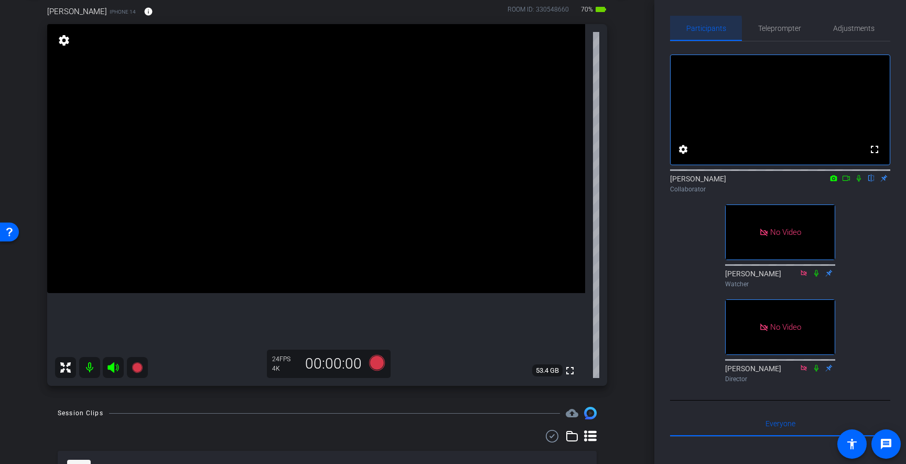
click at [706, 30] on span "Participants" at bounding box center [706, 28] width 40 height 7
drag, startPoint x: 856, startPoint y: 190, endPoint x: 848, endPoint y: 224, distance: 34.5
click at [857, 182] on icon at bounding box center [859, 178] width 8 height 7
click at [778, 25] on span "Teleprompter" at bounding box center [779, 28] width 43 height 7
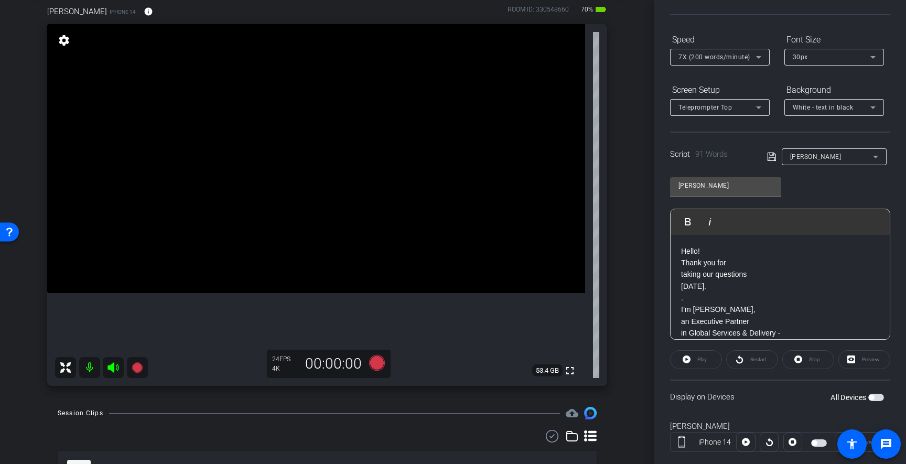
scroll to position [109, 0]
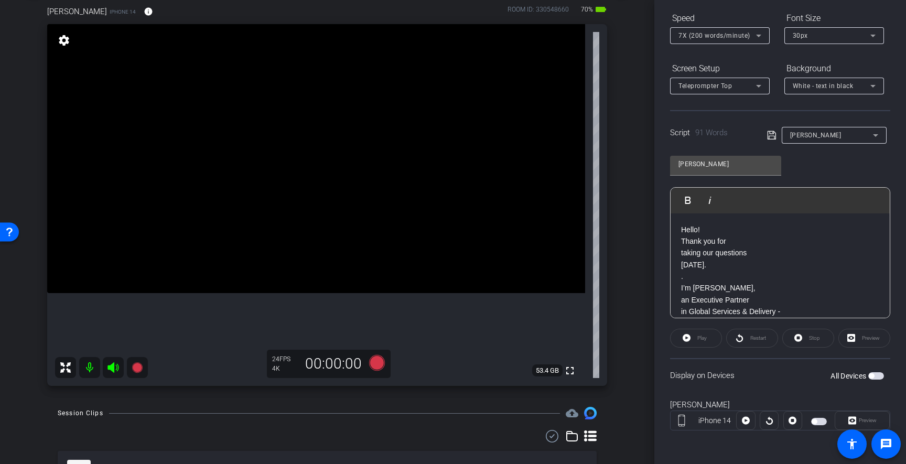
click at [876, 373] on span "button" at bounding box center [876, 375] width 16 height 7
click at [870, 418] on span "Preview" at bounding box center [868, 420] width 18 height 6
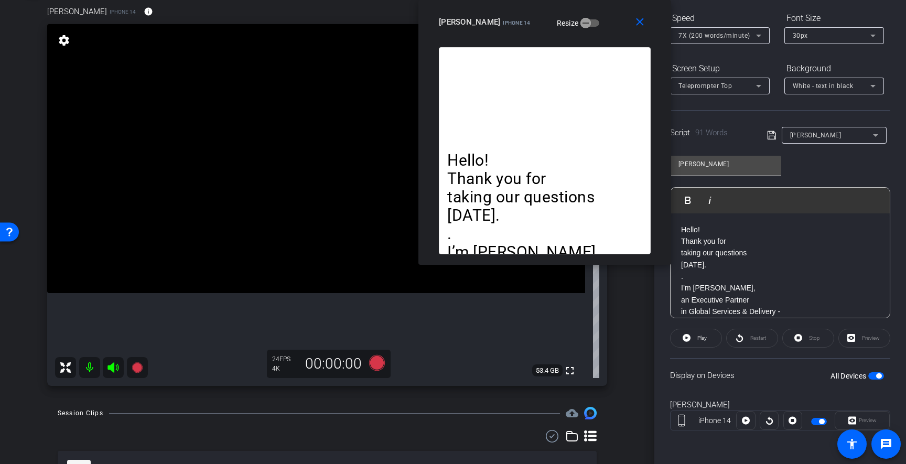
drag, startPoint x: 519, startPoint y: 126, endPoint x: 610, endPoint y: 12, distance: 146.6
click at [610, 12] on div "close [PERSON_NAME] iPhone 14 Resize" at bounding box center [544, 23] width 253 height 47
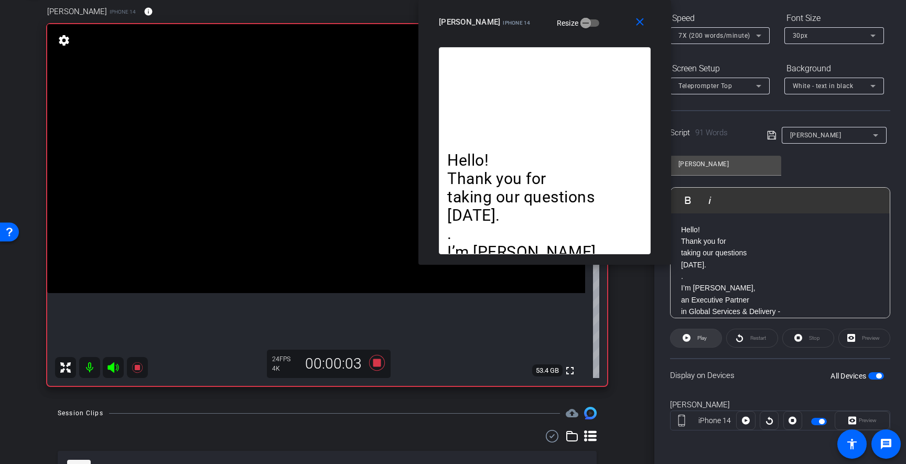
click at [690, 340] on icon at bounding box center [687, 338] width 8 height 8
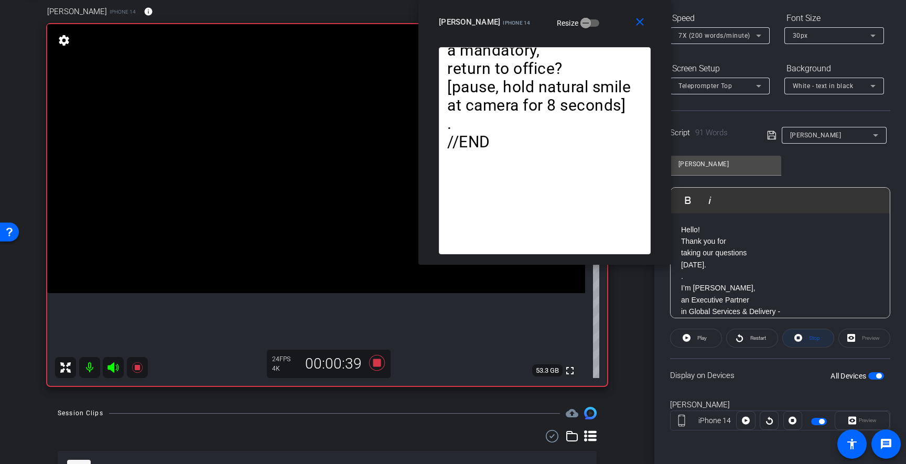
click at [800, 339] on icon at bounding box center [798, 337] width 8 height 13
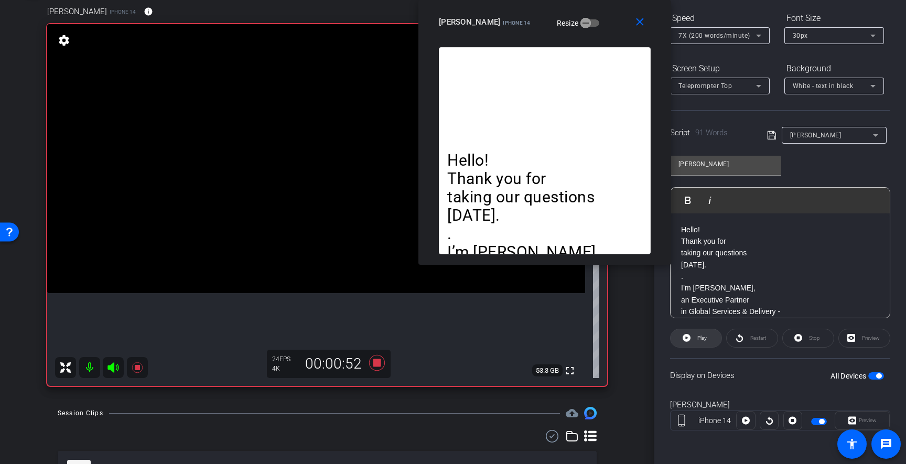
click at [689, 337] on icon at bounding box center [687, 338] width 8 height 8
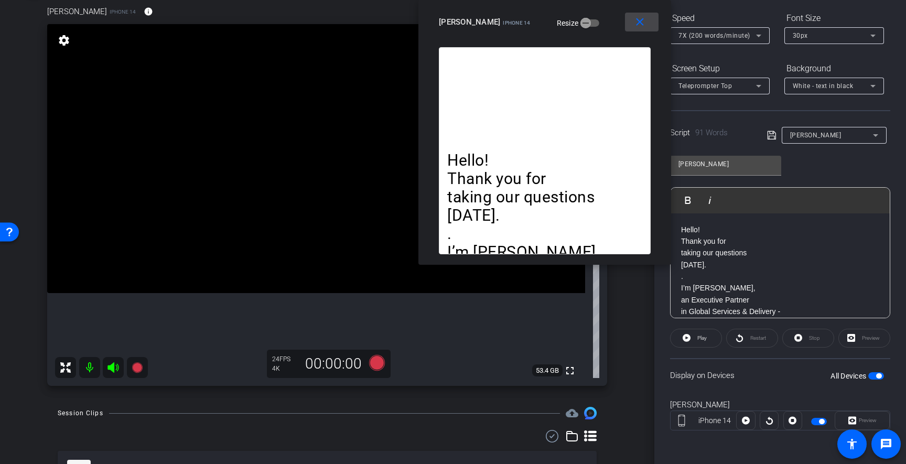
click at [640, 28] on mat-icon "close" at bounding box center [639, 22] width 13 height 13
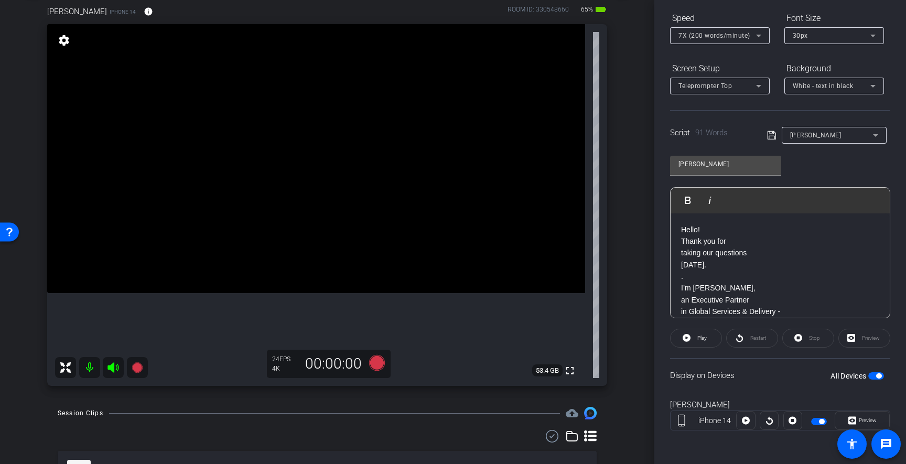
scroll to position [0, 0]
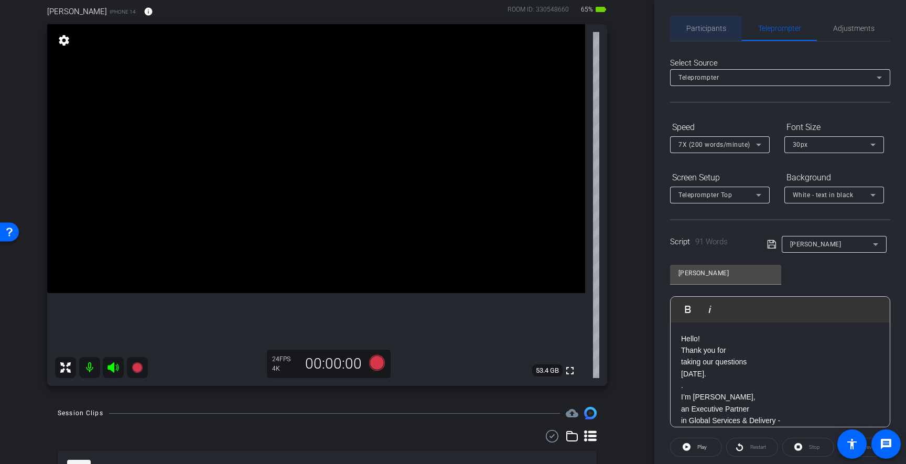
drag, startPoint x: 702, startPoint y: 29, endPoint x: 693, endPoint y: 46, distance: 19.2
click at [702, 29] on span "Participants" at bounding box center [706, 28] width 40 height 7
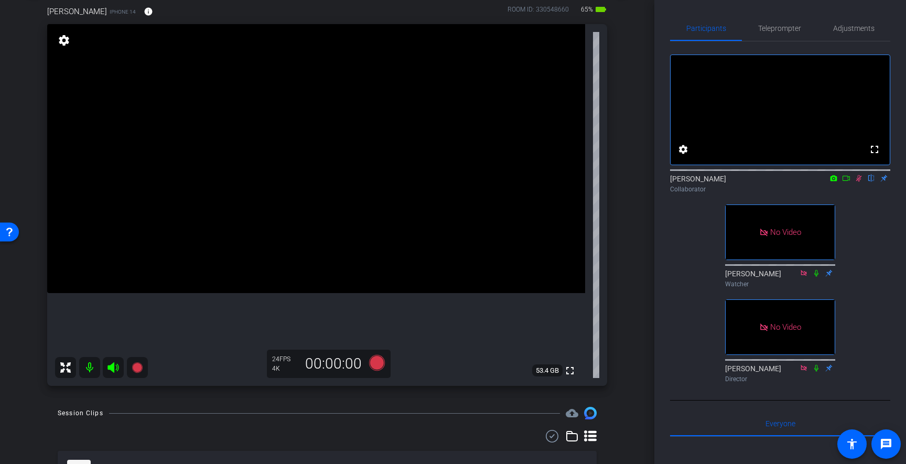
drag, startPoint x: 862, startPoint y: 191, endPoint x: 858, endPoint y: 199, distance: 8.2
click at [862, 182] on icon at bounding box center [859, 178] width 8 height 7
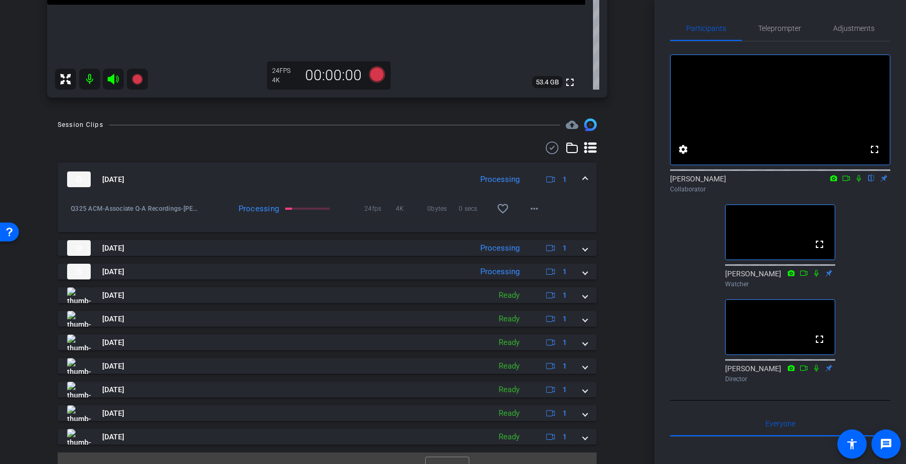
scroll to position [363, 0]
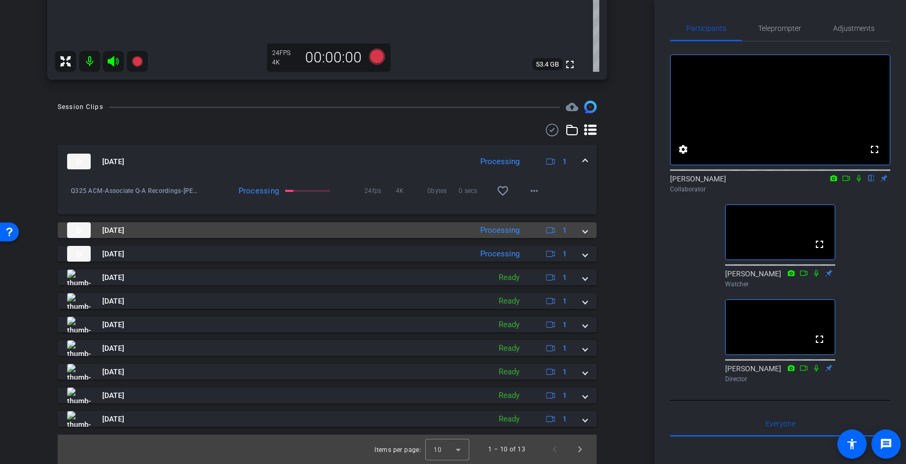
click at [584, 231] on span at bounding box center [585, 230] width 4 height 11
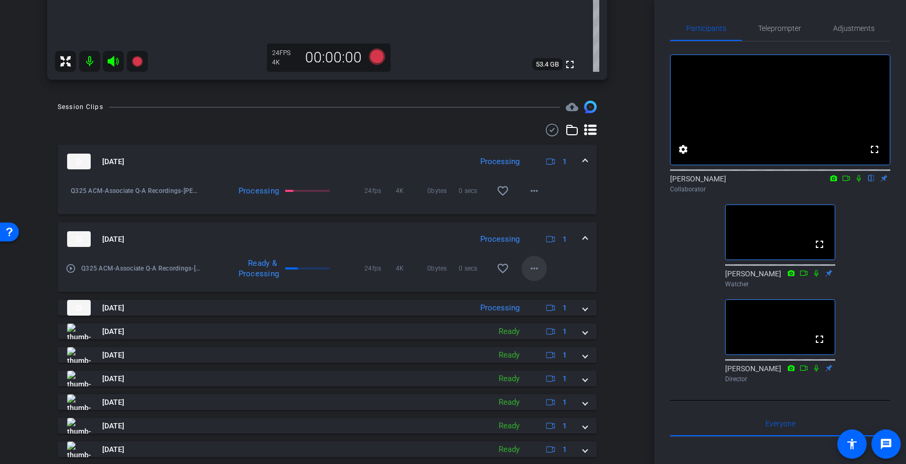
click at [534, 270] on mat-icon "more_horiz" at bounding box center [534, 268] width 13 height 13
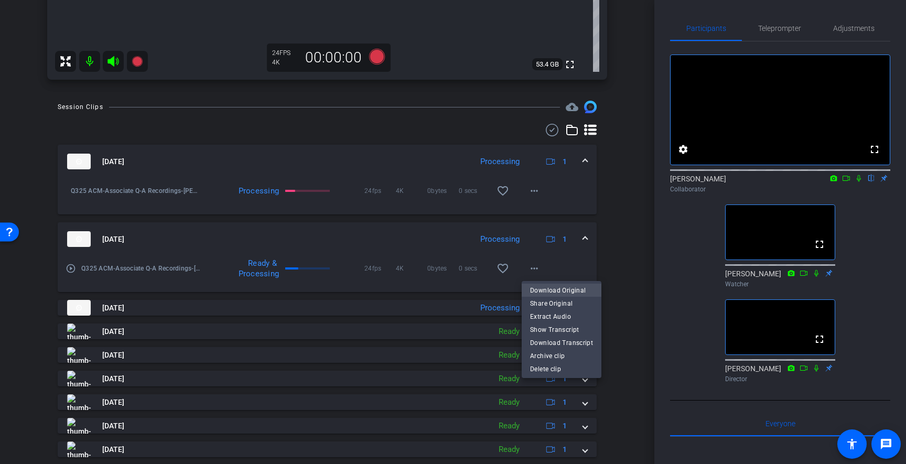
click at [550, 288] on span "Download Original" at bounding box center [561, 290] width 63 height 13
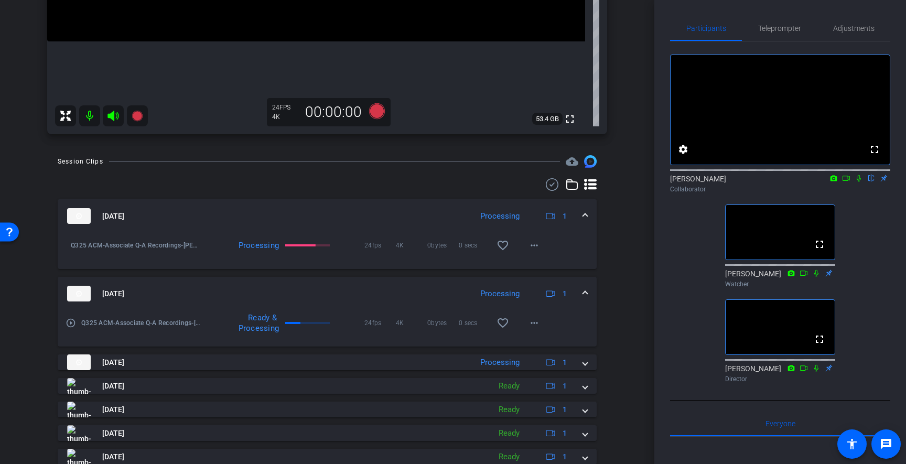
scroll to position [417, 0]
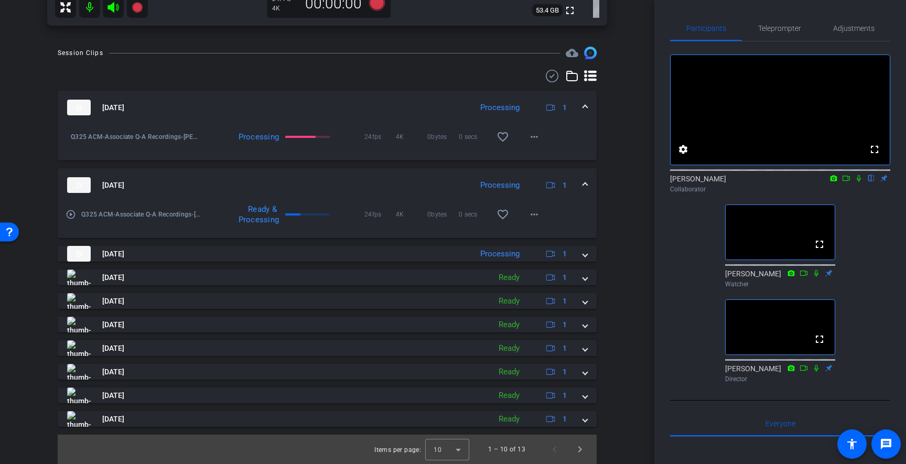
drag, startPoint x: 585, startPoint y: 185, endPoint x: 585, endPoint y: 171, distance: 13.6
click at [585, 185] on span at bounding box center [585, 185] width 4 height 11
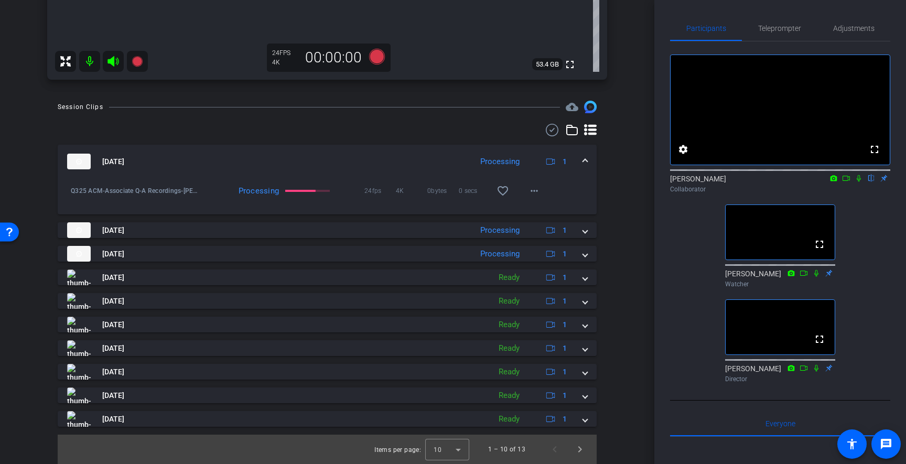
click at [586, 162] on span at bounding box center [585, 161] width 4 height 11
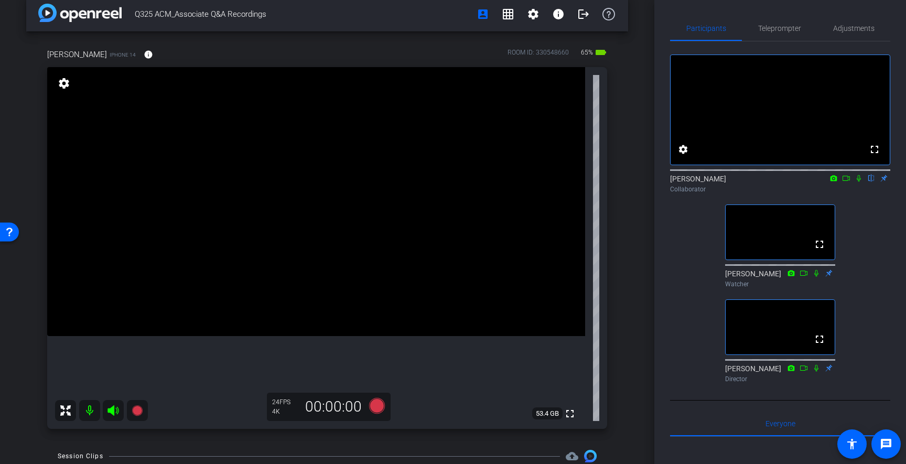
scroll to position [19, 0]
